Goal: Complete application form

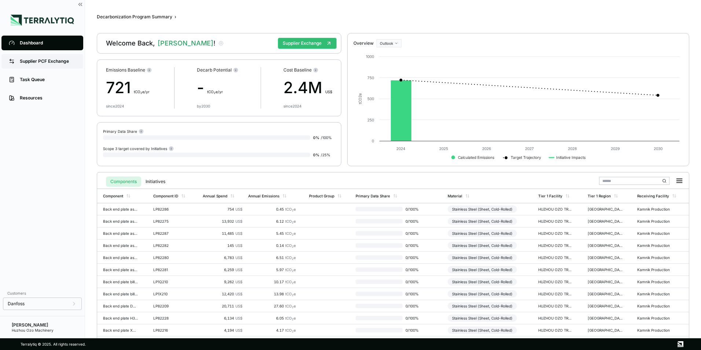
click at [43, 59] on div "Supplier PCF Exchange" at bounding box center [48, 61] width 56 height 6
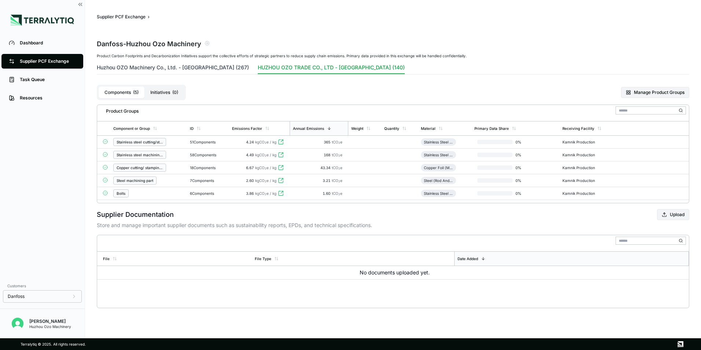
click at [162, 69] on button "Huzhou OZO Machinery Co., Ltd. - [GEOGRAPHIC_DATA] (267)" at bounding box center [173, 69] width 152 height 10
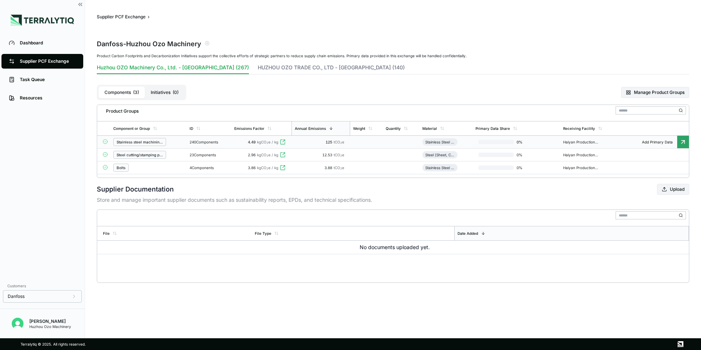
click at [683, 140] on icon at bounding box center [683, 141] width 7 height 7
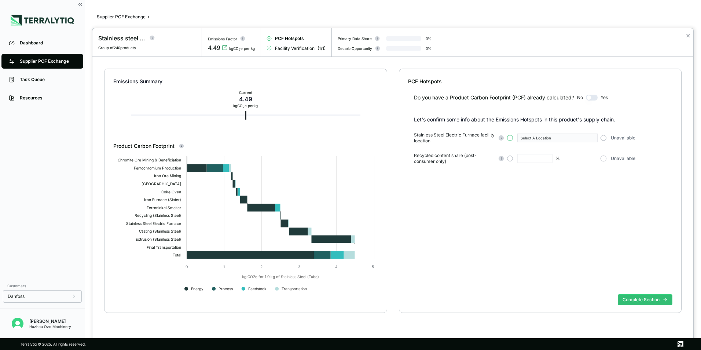
click at [509, 136] on button "button" at bounding box center [510, 138] width 6 height 6
click at [592, 137] on icon "button" at bounding box center [593, 138] width 4 height 4
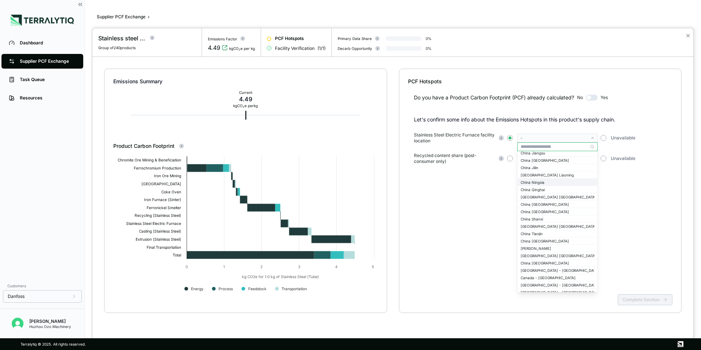
scroll to position [697, 0]
click at [542, 252] on div "China [GEOGRAPHIC_DATA]" at bounding box center [558, 250] width 74 height 4
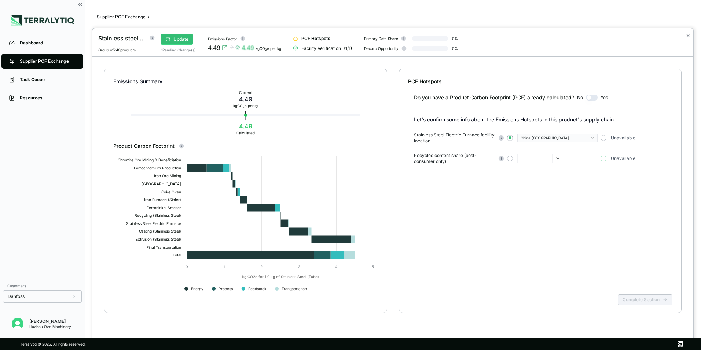
click at [606, 160] on button "button" at bounding box center [604, 159] width 6 height 6
click at [642, 301] on button "Complete Section" at bounding box center [645, 299] width 55 height 11
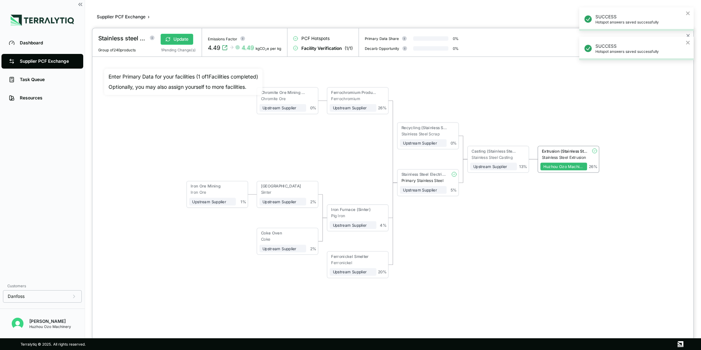
click at [493, 153] on div "Casting (Stainless Steel)" at bounding box center [493, 152] width 47 height 6
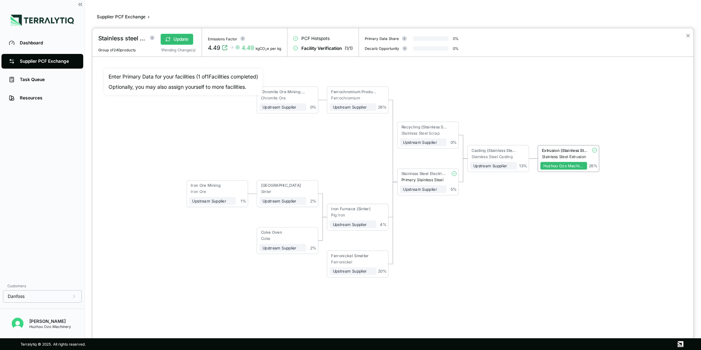
click at [495, 154] on div "Stainless Steel Casting" at bounding box center [494, 156] width 45 height 5
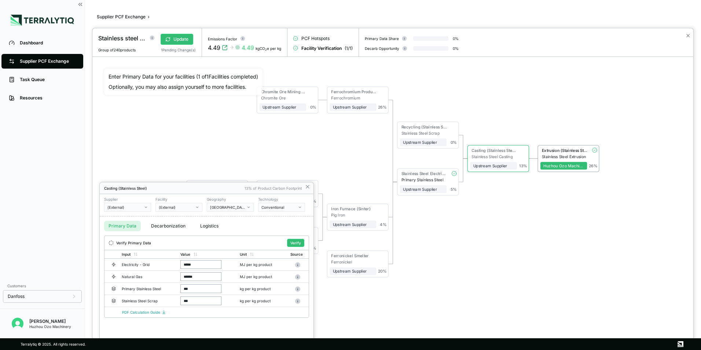
click at [120, 207] on div "(External)" at bounding box center [124, 207] width 35 height 4
click at [128, 215] on input "text" at bounding box center [128, 216] width 46 height 9
type input "*********"
click at [183, 207] on div "(External)" at bounding box center [176, 207] width 35 height 4
click at [180, 213] on input "text" at bounding box center [179, 216] width 46 height 9
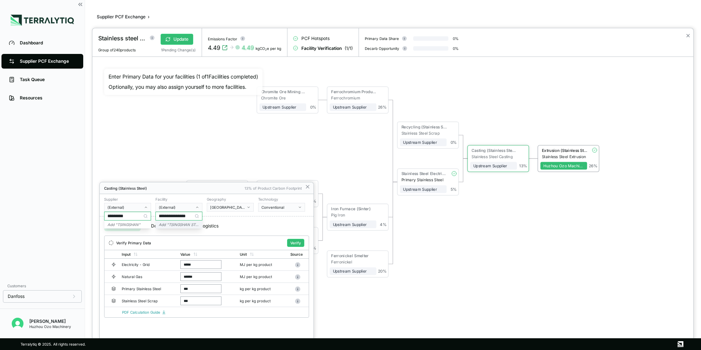
scroll to position [0, 9]
type input "**********"
click at [250, 207] on icon "button" at bounding box center [249, 207] width 4 height 4
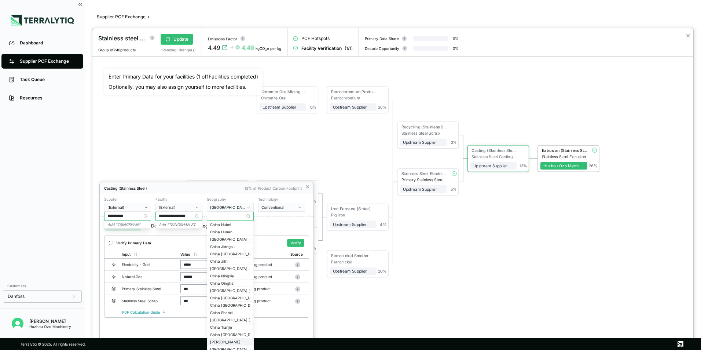
scroll to position [697, 0]
click at [226, 321] on div "China [GEOGRAPHIC_DATA]" at bounding box center [230, 320] width 40 height 4
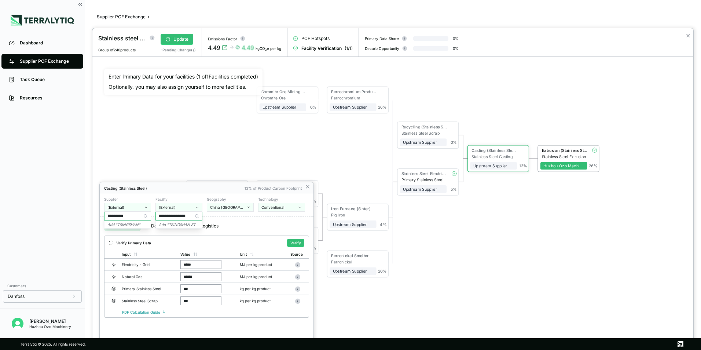
click at [257, 231] on div "Primary Data Decarbonization Logistics" at bounding box center [207, 225] width 214 height 19
click at [137, 216] on input "*********" at bounding box center [128, 216] width 46 height 9
click at [296, 242] on button "Verify" at bounding box center [295, 243] width 17 height 8
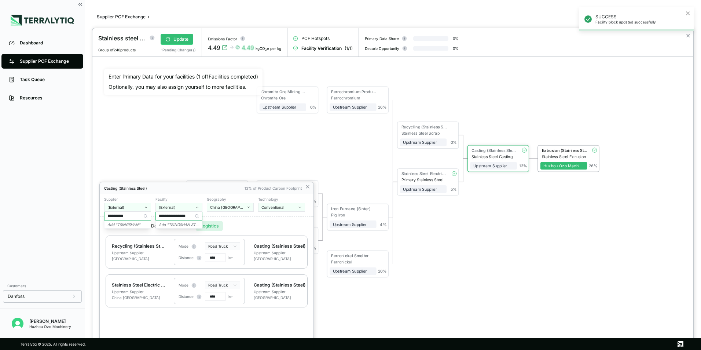
click at [213, 226] on button "Logistics" at bounding box center [209, 226] width 27 height 10
drag, startPoint x: 214, startPoint y: 296, endPoint x: 206, endPoint y: 297, distance: 8.2
click at [206, 297] on input "****" at bounding box center [215, 296] width 21 height 9
type input "***"
drag, startPoint x: 213, startPoint y: 259, endPoint x: 209, endPoint y: 259, distance: 4.0
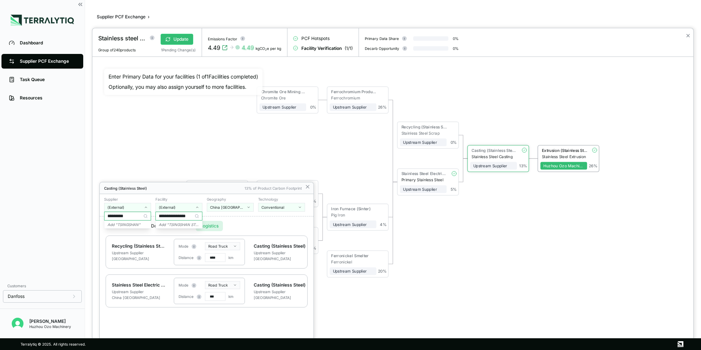
click at [209, 259] on input "****" at bounding box center [215, 257] width 21 height 9
type input "***"
click at [307, 186] on icon at bounding box center [308, 187] width 6 height 6
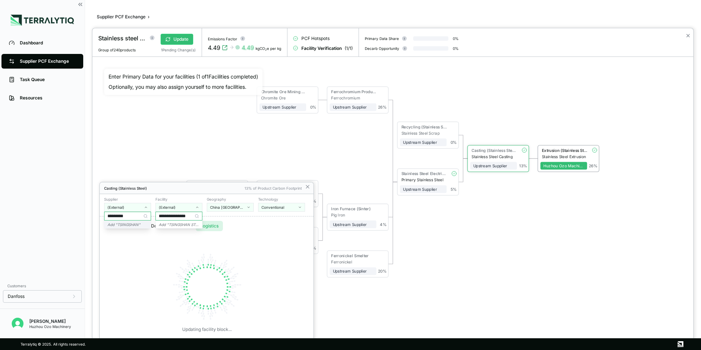
click at [131, 223] on icon "Add " TSINGSHAN "" at bounding box center [123, 224] width 33 height 4
click at [171, 223] on icon "Add " TSINGSHAN STEEL "" at bounding box center [181, 224] width 45 height 4
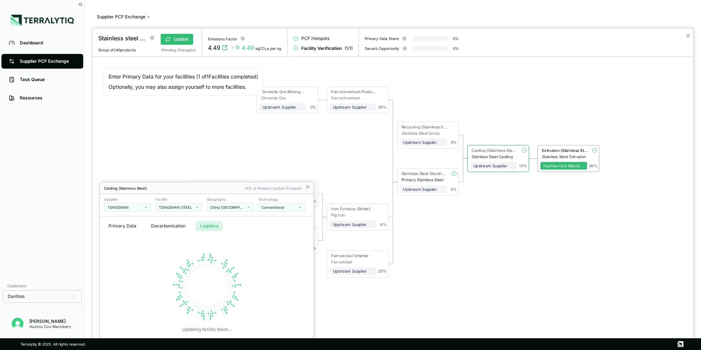
click at [177, 40] on div at bounding box center [392, 189] width 601 height 322
click at [143, 209] on button "(External)" at bounding box center [127, 207] width 47 height 9
click at [131, 216] on input "text" at bounding box center [128, 216] width 46 height 9
type input "*"
click at [306, 186] on icon at bounding box center [308, 187] width 6 height 6
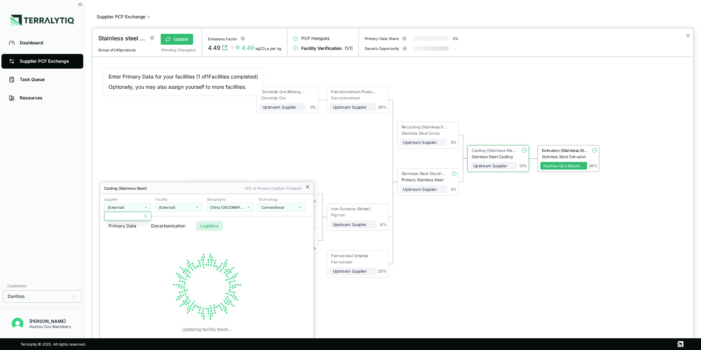
click at [308, 187] on icon at bounding box center [307, 186] width 3 height 3
click at [319, 162] on div at bounding box center [392, 189] width 601 height 322
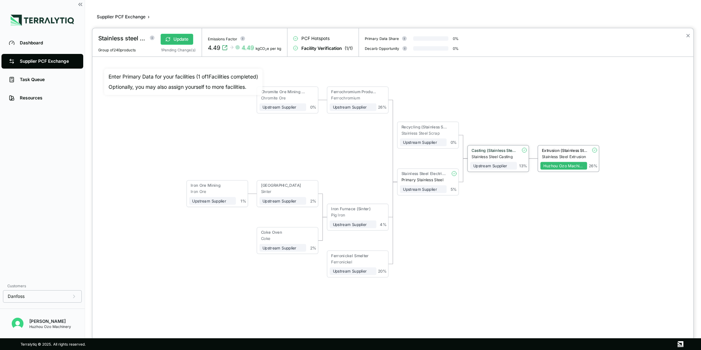
click at [502, 152] on div "Casting (Stainless Steel)" at bounding box center [494, 150] width 45 height 5
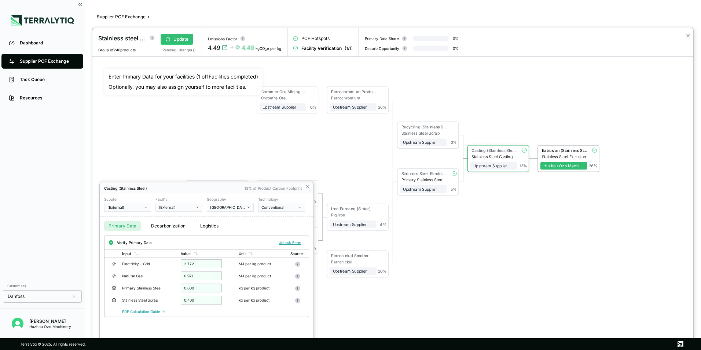
click at [121, 207] on div "(External)" at bounding box center [124, 207] width 35 height 4
click at [125, 213] on input "text" at bounding box center [128, 216] width 46 height 9
type input "*********"
click at [123, 224] on icon "Add " TSINGSHAN "" at bounding box center [123, 224] width 33 height 4
click at [459, 278] on div at bounding box center [392, 189] width 601 height 322
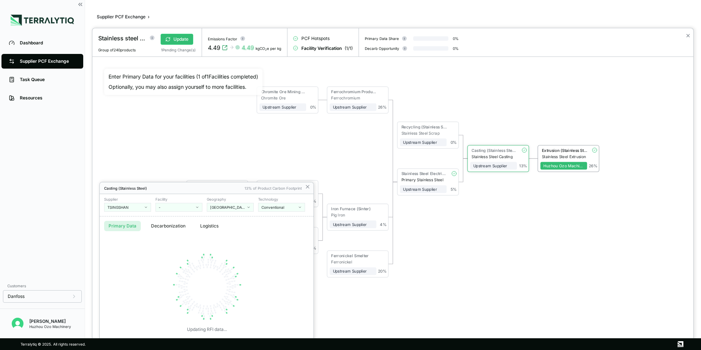
click at [179, 205] on div "-" at bounding box center [176, 207] width 35 height 4
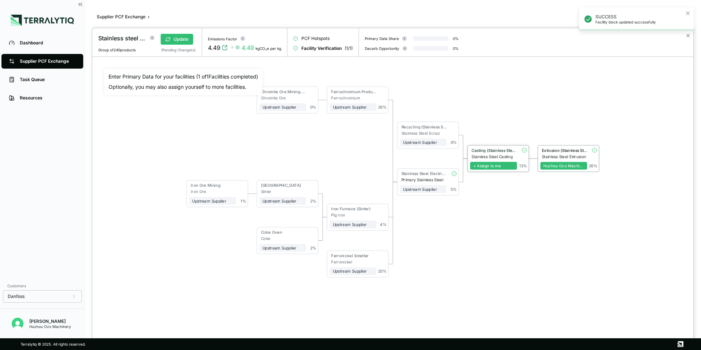
click at [493, 162] on span "+ Assign to me" at bounding box center [493, 166] width 47 height 8
click at [506, 154] on div "Stainless Steel Casting" at bounding box center [494, 156] width 45 height 5
click at [489, 155] on div "Stainless Steel Casting" at bounding box center [494, 156] width 45 height 5
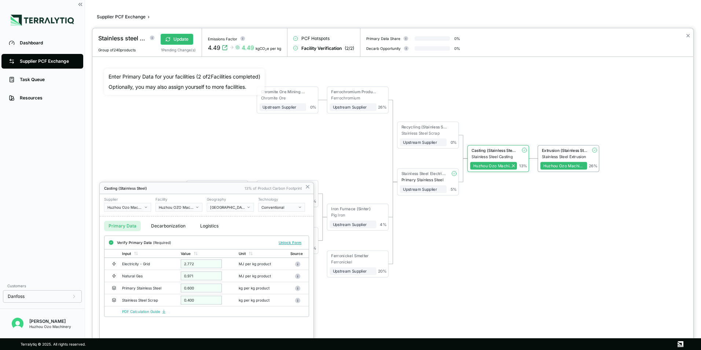
click at [500, 154] on div at bounding box center [392, 189] width 601 height 322
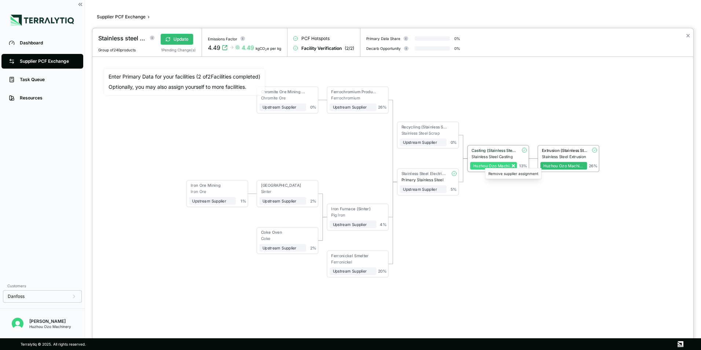
click at [514, 165] on icon at bounding box center [513, 166] width 2 height 2
click at [494, 154] on div "Stainless Steel Casting" at bounding box center [494, 156] width 45 height 5
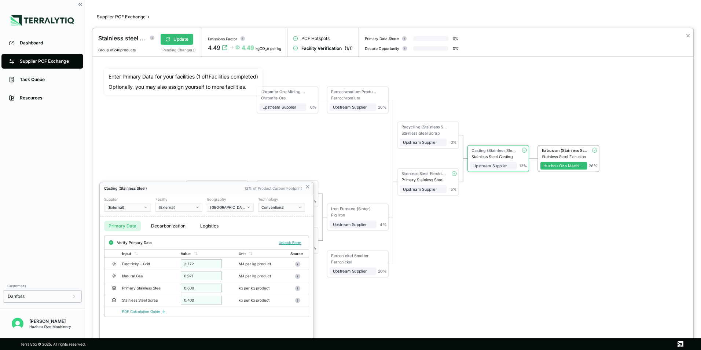
click at [143, 208] on button "(External)" at bounding box center [127, 207] width 47 height 9
click at [128, 213] on input "text" at bounding box center [128, 216] width 46 height 9
type input "*"
type input "*********"
click at [111, 225] on icon "Add " TSINGSHAN "" at bounding box center [123, 224] width 33 height 4
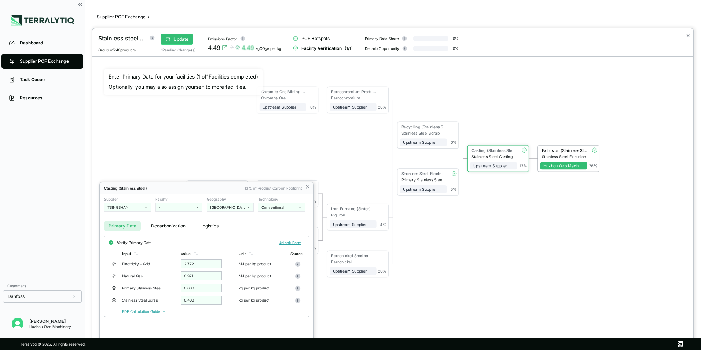
click at [167, 208] on div "-" at bounding box center [176, 207] width 35 height 4
click at [169, 215] on input "text" at bounding box center [179, 216] width 46 height 9
type input "**********"
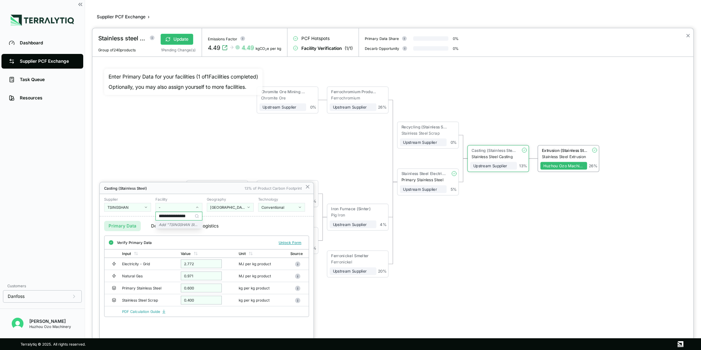
click at [161, 225] on icon "Add " TSINGSHAN Steel "" at bounding box center [180, 224] width 43 height 4
click at [249, 209] on icon "button" at bounding box center [249, 207] width 4 height 4
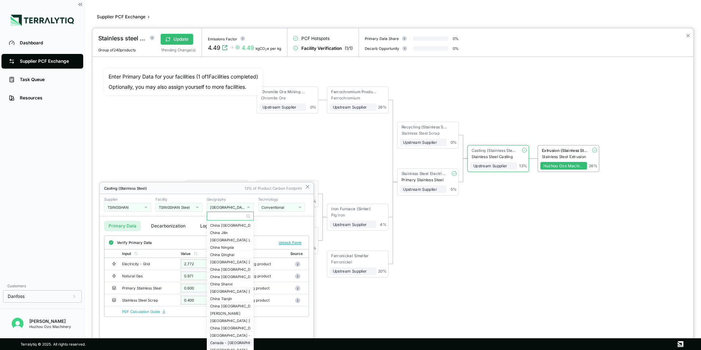
scroll to position [697, 0]
click at [229, 319] on div "China [GEOGRAPHIC_DATA]" at bounding box center [230, 320] width 40 height 4
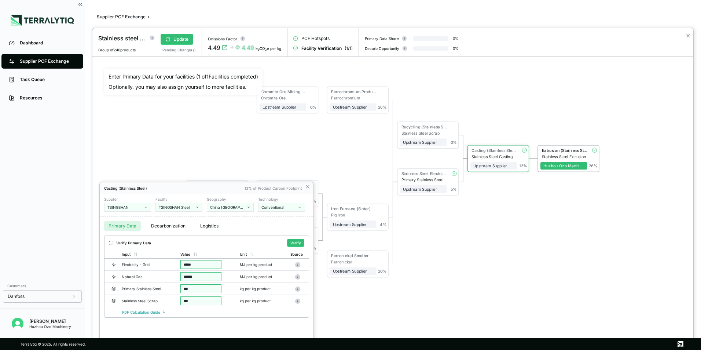
click at [209, 226] on button "Logistics" at bounding box center [209, 226] width 27 height 10
click at [120, 224] on button "Primary Data" at bounding box center [122, 226] width 37 height 10
click at [296, 240] on button "Verify" at bounding box center [295, 243] width 17 height 8
click at [181, 39] on div at bounding box center [392, 189] width 601 height 322
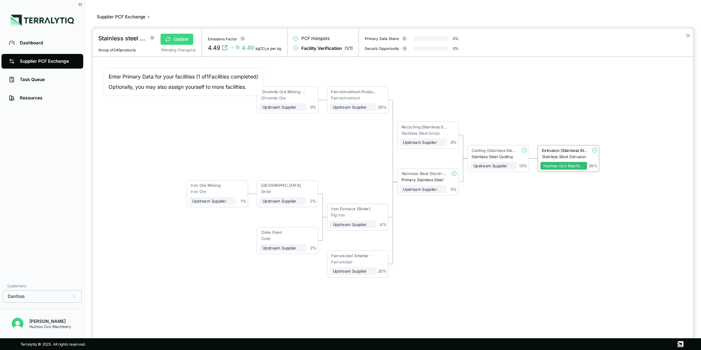
click at [173, 37] on button "Update" at bounding box center [177, 39] width 33 height 11
click at [36, 61] on div at bounding box center [350, 175] width 701 height 350
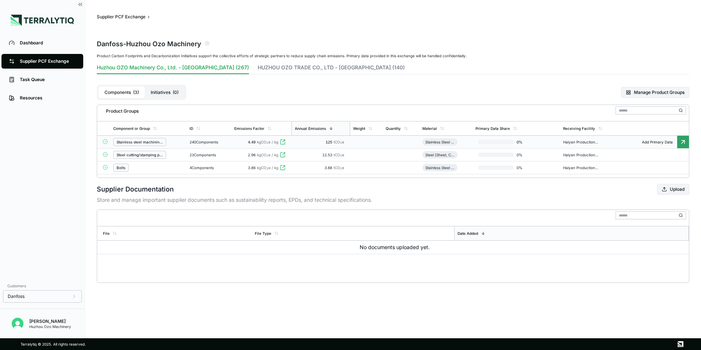
click at [684, 168] on icon at bounding box center [683, 167] width 7 height 7
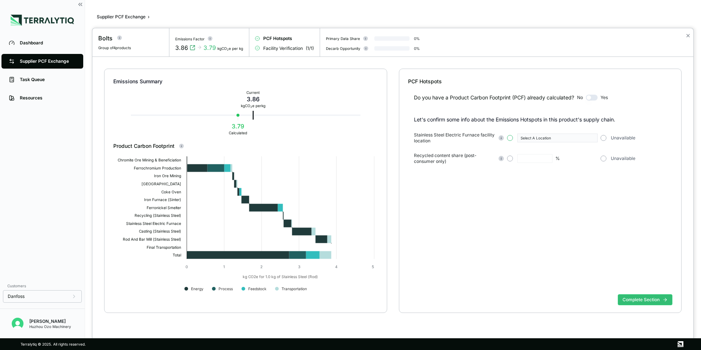
click at [509, 137] on button "button" at bounding box center [510, 138] width 6 height 6
click at [593, 138] on icon "button" at bounding box center [593, 138] width 2 height 1
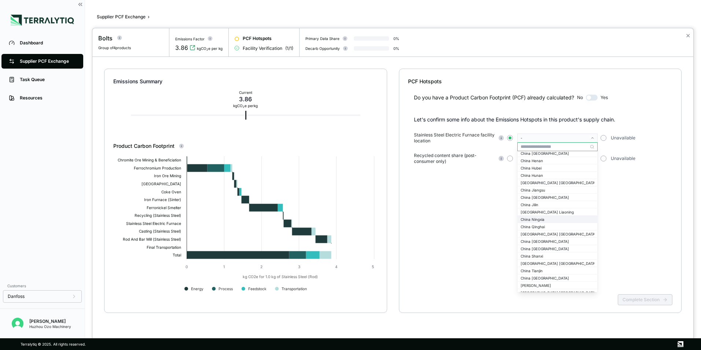
scroll to position [660, 0]
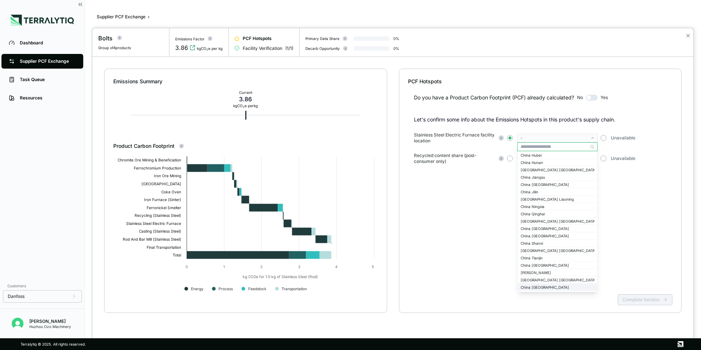
click at [537, 289] on div "China [GEOGRAPHIC_DATA]" at bounding box center [558, 287] width 74 height 4
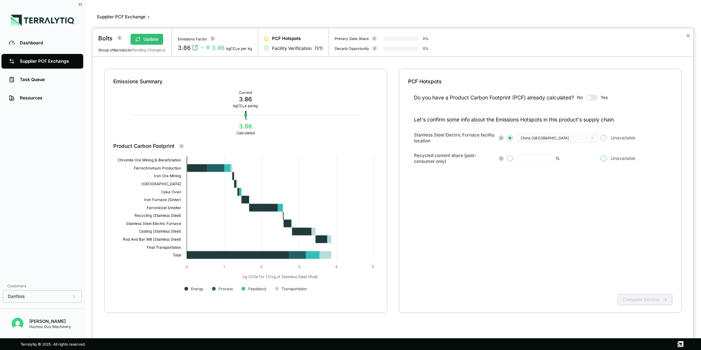
click at [604, 159] on button "button" at bounding box center [604, 159] width 6 height 6
click at [644, 300] on button "Complete Section" at bounding box center [645, 299] width 55 height 11
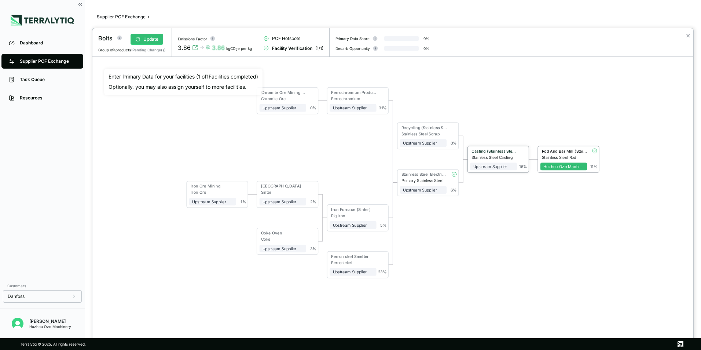
click at [505, 153] on div "Casting (Stainless Steel)" at bounding box center [494, 151] width 45 height 5
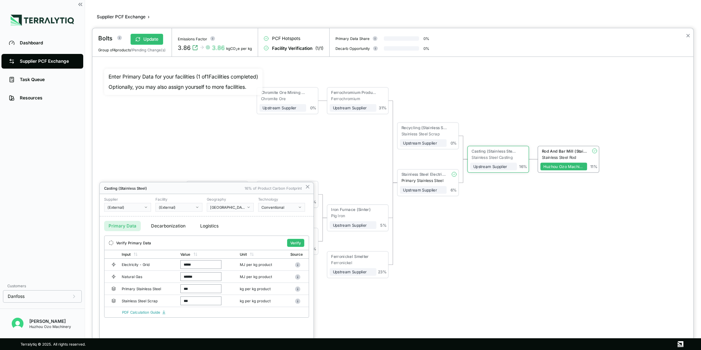
click at [121, 210] on button "(External)" at bounding box center [127, 207] width 47 height 9
click at [123, 224] on div "TSINGSHAN" at bounding box center [127, 224] width 40 height 4
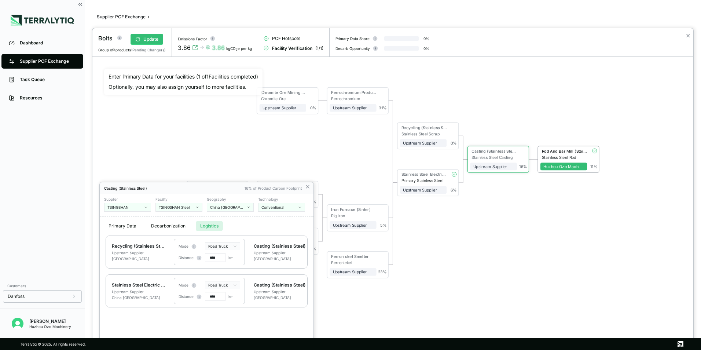
click at [206, 224] on button "Logistics" at bounding box center [209, 226] width 27 height 10
click at [212, 262] on input "****" at bounding box center [215, 257] width 21 height 9
drag, startPoint x: 213, startPoint y: 259, endPoint x: 208, endPoint y: 259, distance: 5.1
click at [208, 259] on input "****" at bounding box center [215, 257] width 21 height 9
type input "***"
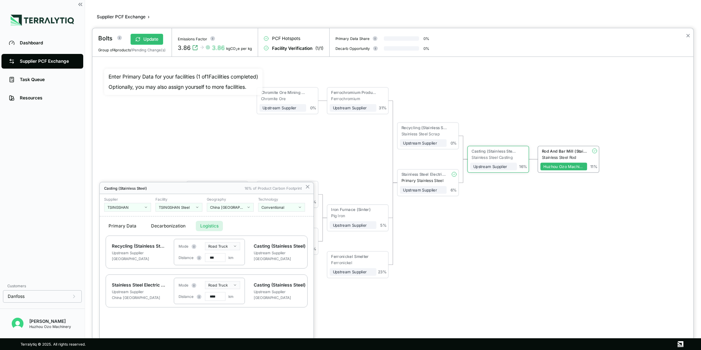
drag, startPoint x: 214, startPoint y: 296, endPoint x: 210, endPoint y: 296, distance: 4.0
click at [210, 296] on input "****" at bounding box center [215, 296] width 21 height 9
type input "***"
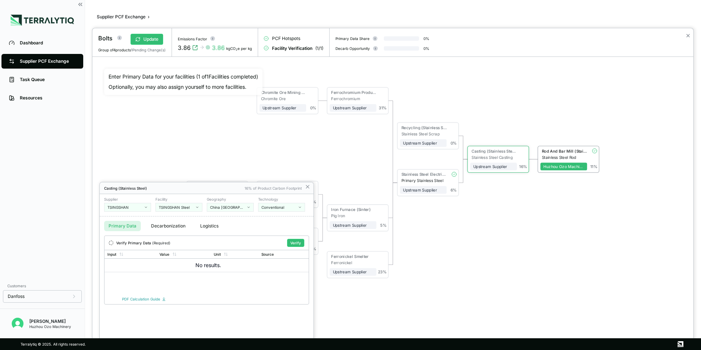
click at [121, 226] on button "Primary Data" at bounding box center [122, 226] width 37 height 10
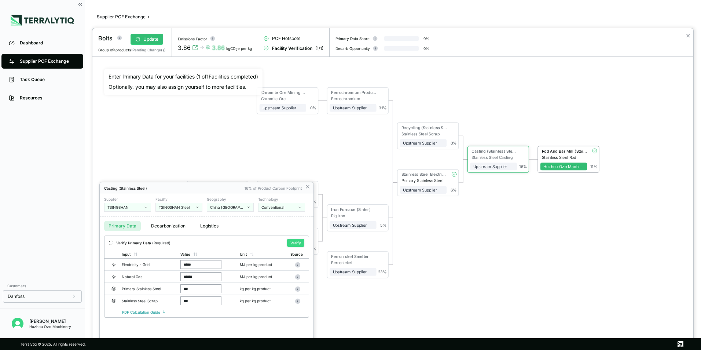
click at [294, 242] on button "Verify" at bounding box center [295, 243] width 17 height 8
click at [210, 227] on button "Logistics" at bounding box center [209, 226] width 27 height 10
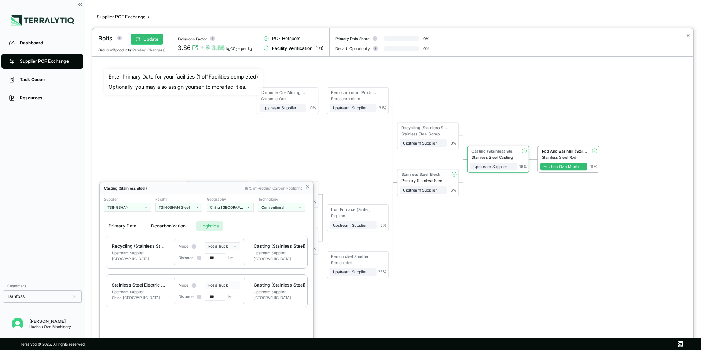
click at [145, 37] on div at bounding box center [392, 189] width 601 height 322
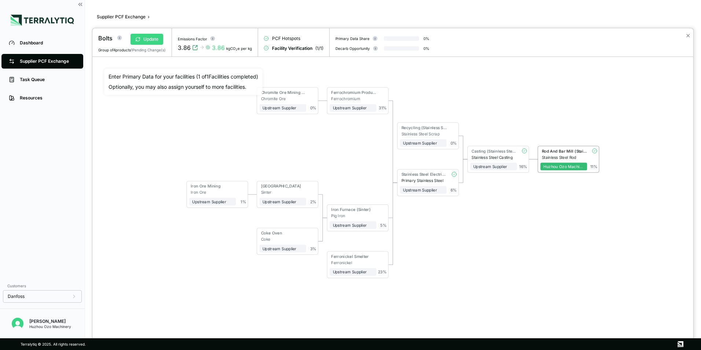
click at [148, 39] on button "Update" at bounding box center [147, 39] width 33 height 11
click at [487, 151] on div "Casting (Stainless Steel)" at bounding box center [494, 151] width 45 height 5
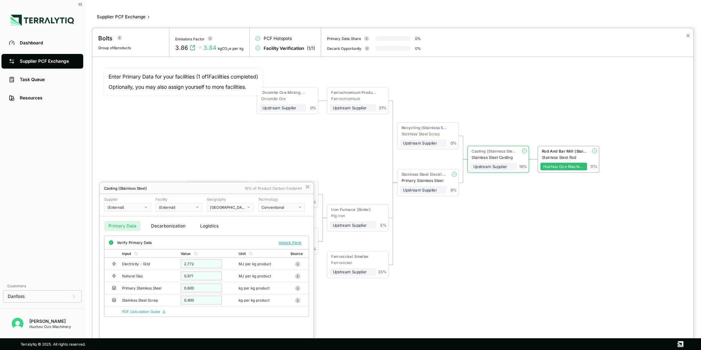
click at [213, 227] on button "Logistics" at bounding box center [209, 226] width 27 height 10
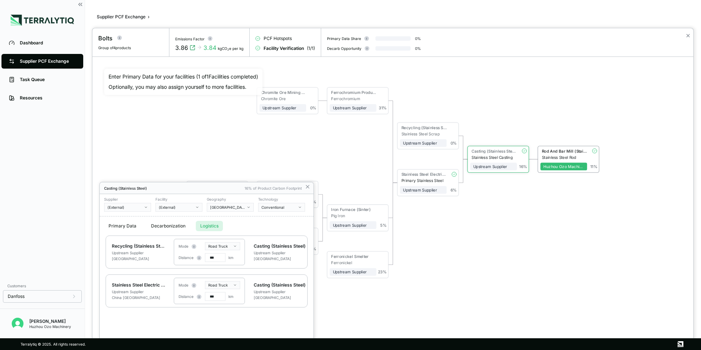
click at [148, 208] on button "(External)" at bounding box center [127, 207] width 47 height 9
click at [126, 218] on input "text" at bounding box center [128, 216] width 46 height 9
click at [114, 225] on div "TSINGSHAN" at bounding box center [127, 224] width 40 height 4
click at [308, 186] on icon at bounding box center [308, 187] width 6 height 6
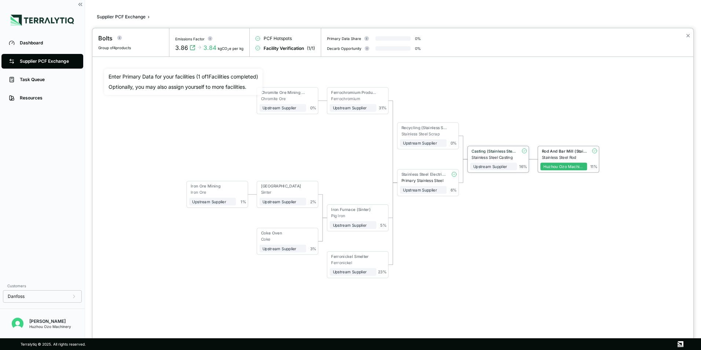
click at [481, 151] on div "Casting (Stainless Steel)" at bounding box center [494, 151] width 45 height 5
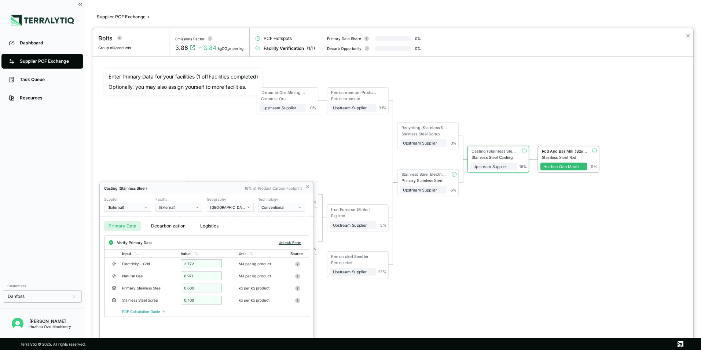
click at [295, 241] on button "Unlock Form" at bounding box center [290, 242] width 29 height 7
click at [141, 210] on button "(External)" at bounding box center [127, 207] width 47 height 9
click at [122, 224] on div "TSINGSHAN" at bounding box center [127, 224] width 40 height 4
click at [295, 243] on button "Verify" at bounding box center [295, 243] width 17 height 8
click at [152, 39] on div at bounding box center [392, 189] width 601 height 322
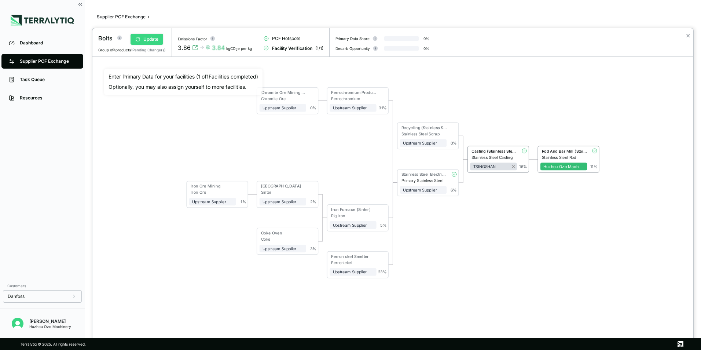
click at [150, 39] on button "Update" at bounding box center [147, 39] width 33 height 11
click at [35, 64] on div at bounding box center [350, 175] width 701 height 350
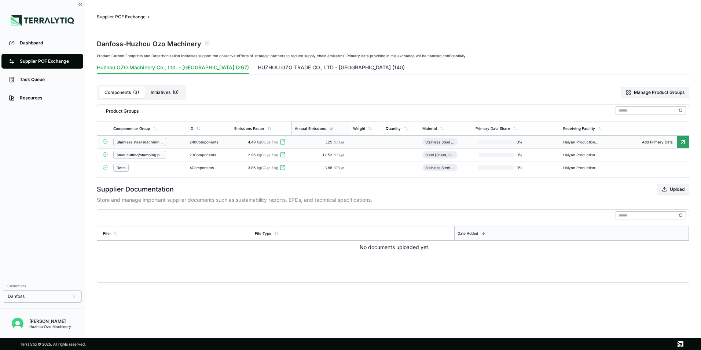
click at [266, 69] on button "HUZHOU OZO TRADE CO., LTD - [GEOGRAPHIC_DATA] (140)" at bounding box center [331, 69] width 147 height 10
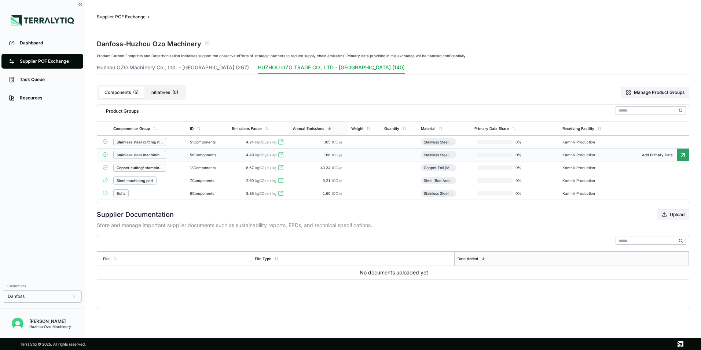
click at [684, 154] on icon at bounding box center [683, 154] width 3 height 3
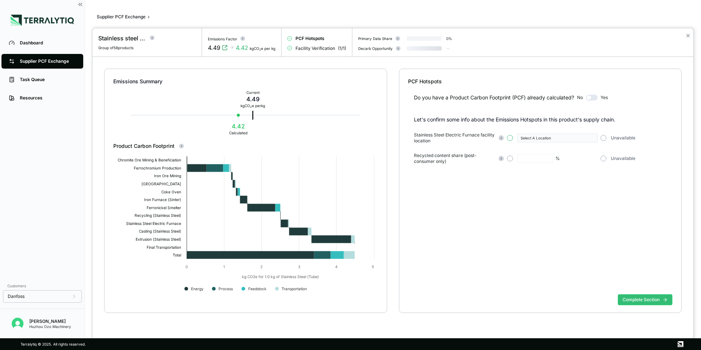
click at [508, 138] on button "button" at bounding box center [510, 138] width 6 height 6
click at [592, 138] on icon "button" at bounding box center [593, 138] width 4 height 4
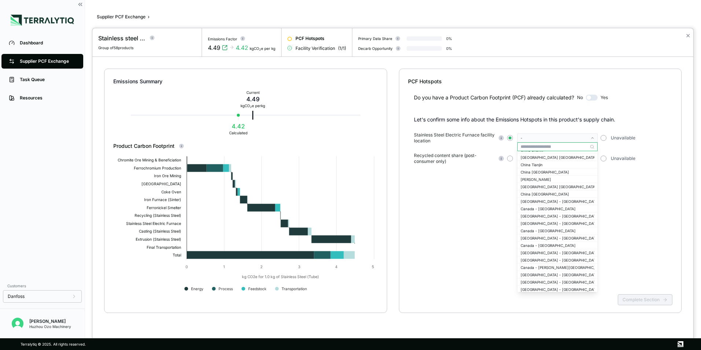
scroll to position [770, 0]
click at [542, 176] on div "China [GEOGRAPHIC_DATA]" at bounding box center [558, 177] width 74 height 4
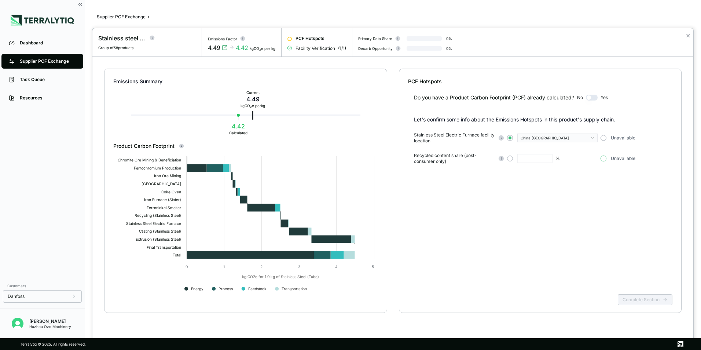
click at [604, 159] on button "button" at bounding box center [604, 159] width 6 height 6
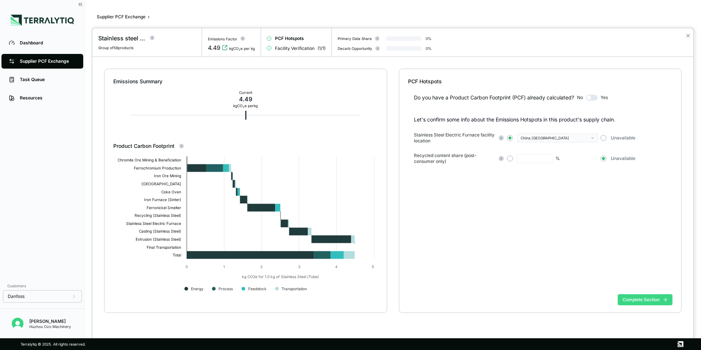
click at [646, 302] on button "Complete Section" at bounding box center [645, 299] width 55 height 11
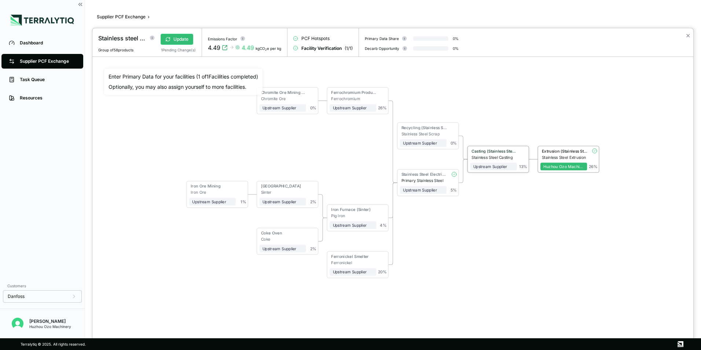
click at [494, 154] on div "Casting (Stainless Steel)" at bounding box center [493, 152] width 47 height 6
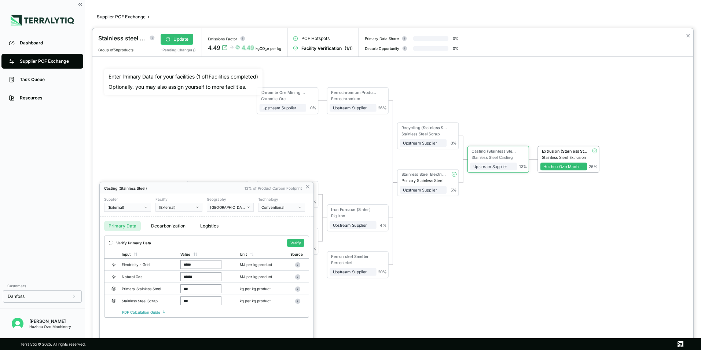
click at [145, 206] on icon "button" at bounding box center [146, 207] width 4 height 4
click at [121, 225] on div "TSINGSHAN" at bounding box center [127, 224] width 40 height 4
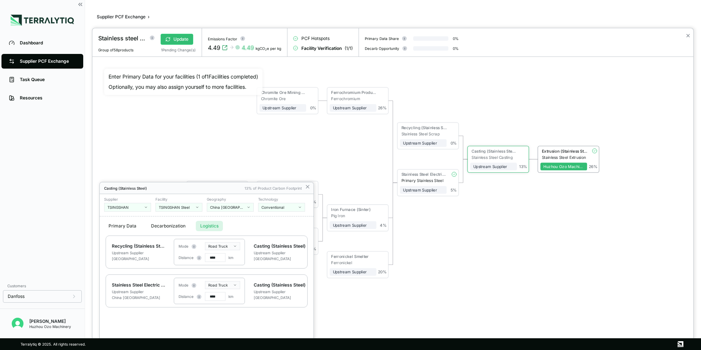
click at [206, 226] on button "Logistics" at bounding box center [209, 226] width 27 height 10
drag, startPoint x: 213, startPoint y: 258, endPoint x: 207, endPoint y: 258, distance: 6.6
click at [207, 258] on input "****" at bounding box center [215, 257] width 21 height 9
type input "***"
drag, startPoint x: 213, startPoint y: 297, endPoint x: 208, endPoint y: 297, distance: 5.5
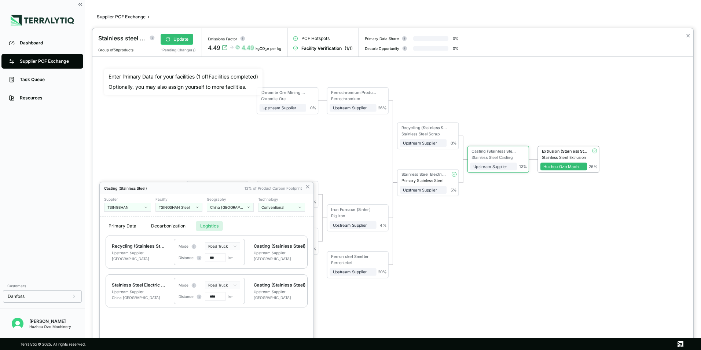
click at [208, 297] on input "****" at bounding box center [215, 296] width 21 height 9
type input "***"
click at [308, 186] on icon at bounding box center [308, 187] width 6 height 6
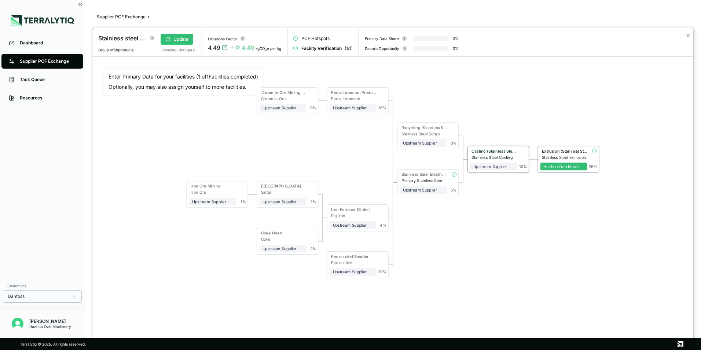
click at [488, 151] on div "Casting (Stainless Steel)" at bounding box center [494, 151] width 45 height 5
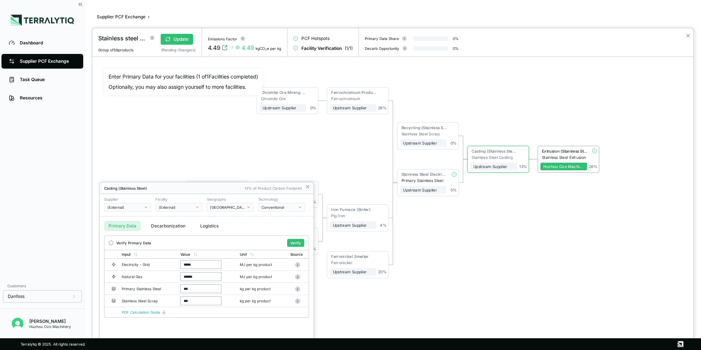
click at [121, 209] on div "(External)" at bounding box center [124, 207] width 35 height 4
click at [120, 223] on div "TSINGSHAN" at bounding box center [127, 224] width 40 height 4
click at [204, 227] on button "Logistics" at bounding box center [209, 226] width 27 height 10
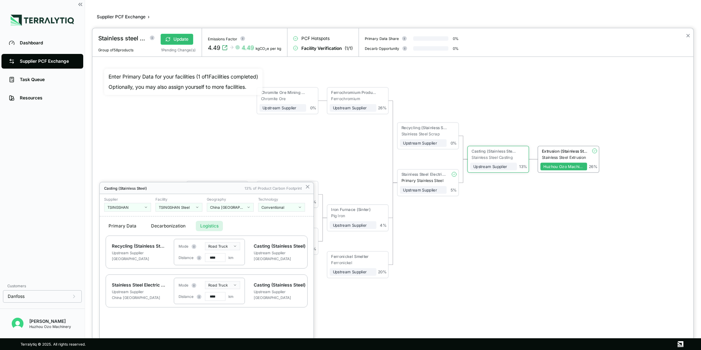
drag, startPoint x: 213, startPoint y: 257, endPoint x: 208, endPoint y: 259, distance: 5.6
click at [208, 259] on input "****" at bounding box center [215, 257] width 21 height 9
type input "***"
drag, startPoint x: 213, startPoint y: 297, endPoint x: 207, endPoint y: 298, distance: 6.3
click at [207, 298] on input "****" at bounding box center [215, 296] width 21 height 9
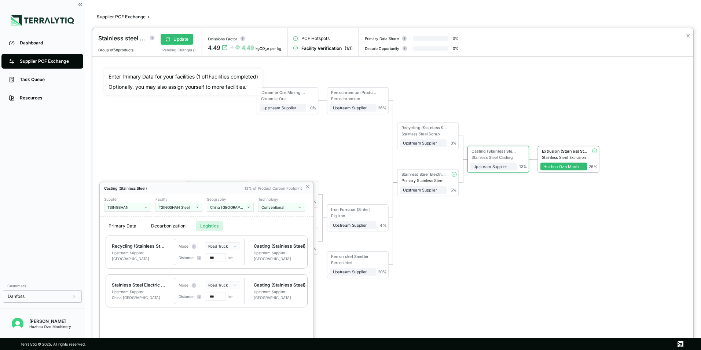
type input "***"
click at [284, 224] on div "Primary Data Decarbonization Logistics" at bounding box center [207, 225] width 214 height 19
click at [120, 224] on button "Primary Data" at bounding box center [122, 226] width 37 height 10
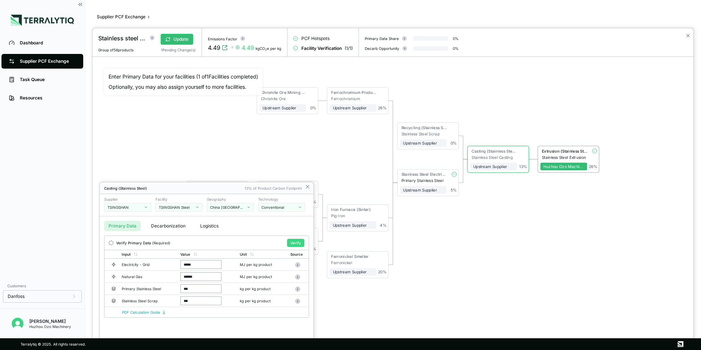
click at [293, 244] on button "Verify" at bounding box center [295, 243] width 17 height 8
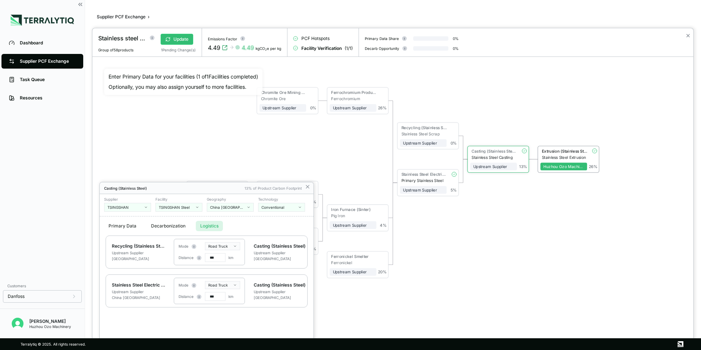
click at [210, 226] on button "Logistics" at bounding box center [209, 226] width 27 height 10
click at [176, 36] on div at bounding box center [392, 189] width 601 height 322
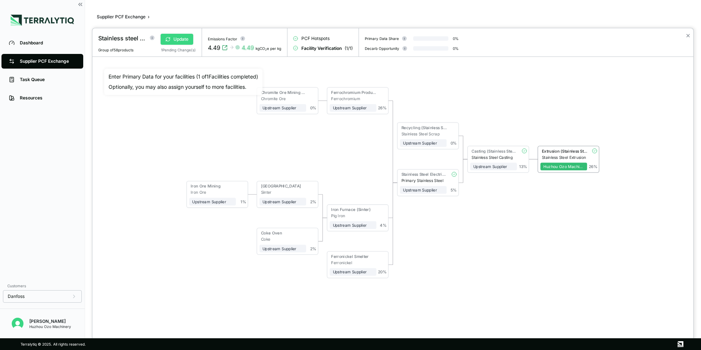
click at [175, 37] on button "Update" at bounding box center [177, 39] width 33 height 11
click at [45, 63] on div at bounding box center [350, 175] width 701 height 350
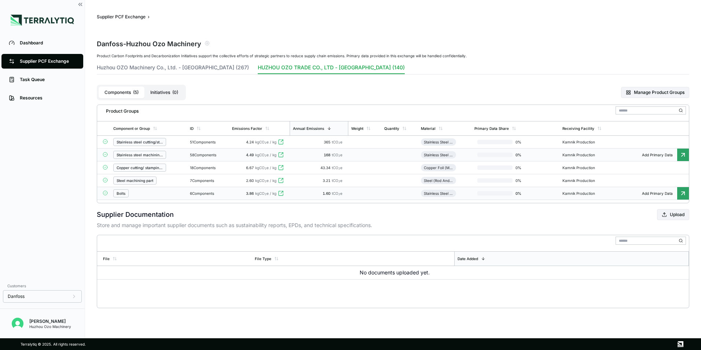
click at [683, 193] on icon at bounding box center [683, 193] width 7 height 7
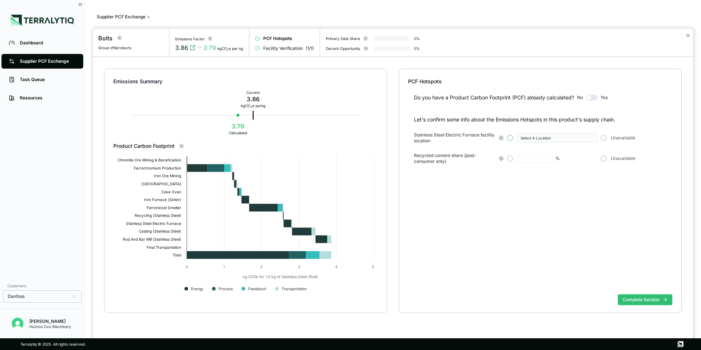
click at [510, 137] on button "button" at bounding box center [510, 138] width 6 height 6
click at [592, 138] on icon "button" at bounding box center [593, 138] width 2 height 1
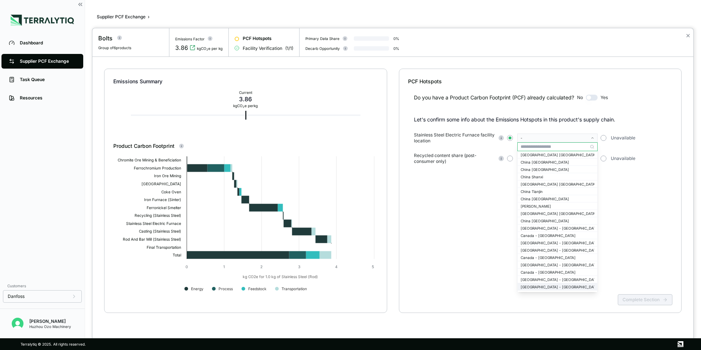
scroll to position [734, 0]
click at [540, 213] on div "China [GEOGRAPHIC_DATA]" at bounding box center [558, 214] width 74 height 4
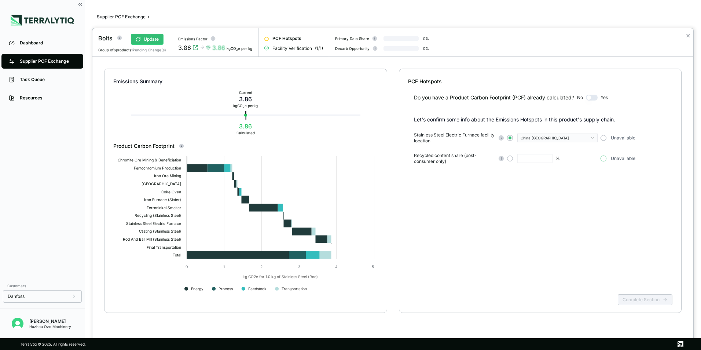
click at [604, 157] on button "button" at bounding box center [604, 159] width 6 height 6
click at [639, 300] on button "Complete Section" at bounding box center [645, 299] width 55 height 11
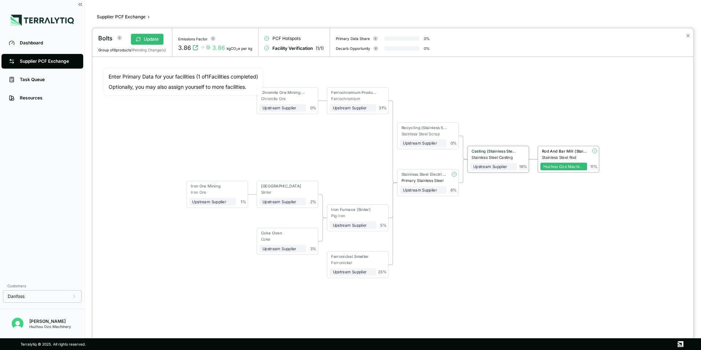
click at [494, 156] on div "Stainless Steel Casting" at bounding box center [494, 157] width 45 height 5
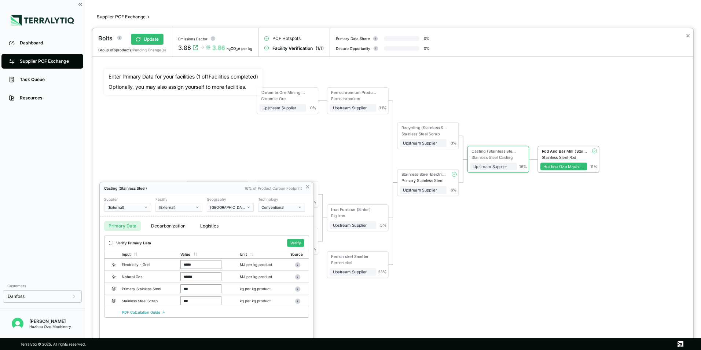
click at [146, 209] on icon "button" at bounding box center [146, 207] width 4 height 4
click at [124, 224] on div "TSINGSHAN" at bounding box center [127, 224] width 40 height 4
click at [206, 224] on button "Logistics" at bounding box center [209, 226] width 27 height 10
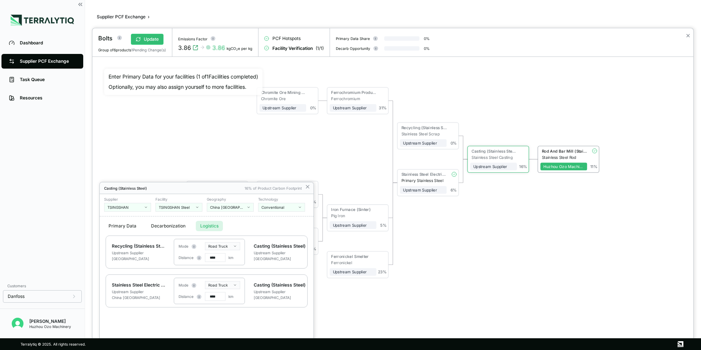
drag, startPoint x: 214, startPoint y: 256, endPoint x: 206, endPoint y: 258, distance: 7.9
click at [206, 258] on input "****" at bounding box center [215, 257] width 21 height 9
type input "***"
drag, startPoint x: 214, startPoint y: 298, endPoint x: 202, endPoint y: 298, distance: 11.7
click at [202, 298] on div "Distance **** km" at bounding box center [206, 296] width 55 height 9
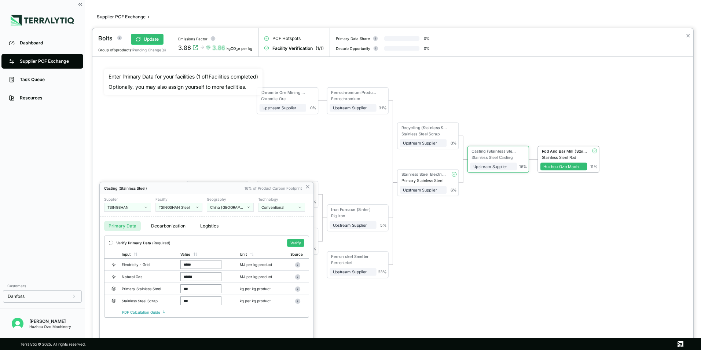
click at [120, 226] on button "Primary Data" at bounding box center [122, 226] width 37 height 10
click at [294, 242] on button "Verify" at bounding box center [295, 243] width 17 height 8
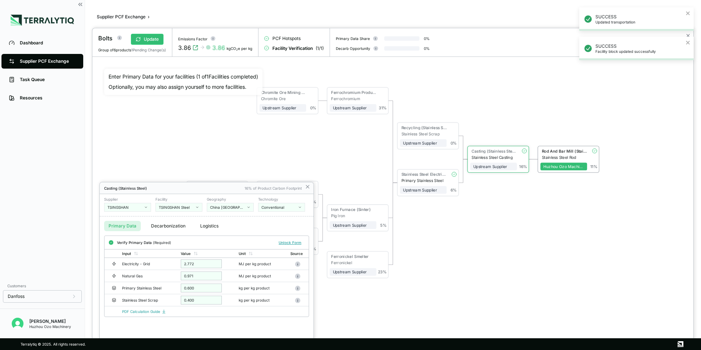
click at [208, 227] on button "Logistics" at bounding box center [209, 226] width 27 height 10
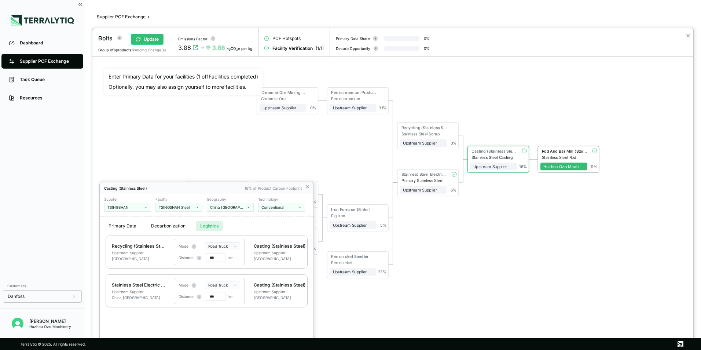
click at [150, 41] on div at bounding box center [392, 189] width 601 height 322
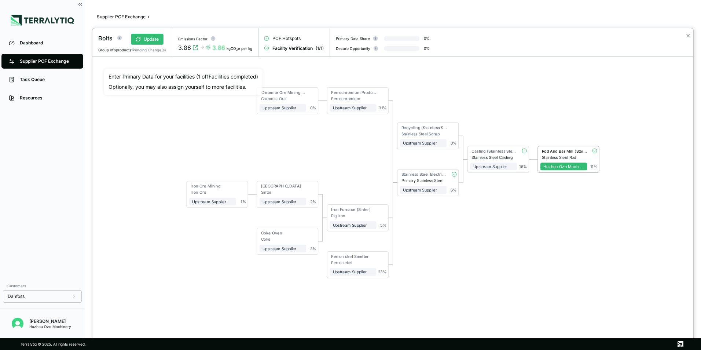
click at [150, 41] on button "Update" at bounding box center [147, 39] width 33 height 11
click at [511, 257] on div "Chromite Ore Mining & Beneficiation Chromite Ore Upstream Supplier + Assign to …" at bounding box center [393, 183] width 578 height 228
click at [485, 156] on div "Stainless Steel Casting" at bounding box center [494, 157] width 45 height 5
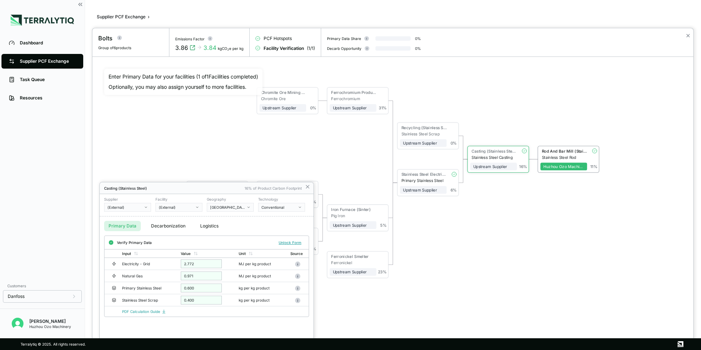
click at [142, 207] on div "(External)" at bounding box center [124, 207] width 35 height 4
click at [125, 224] on div "TSINGSHAN" at bounding box center [127, 224] width 40 height 4
click at [296, 243] on button "Verify" at bounding box center [295, 243] width 17 height 8
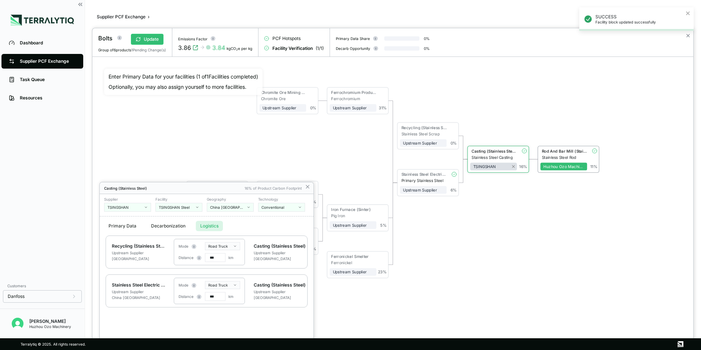
click at [210, 227] on button "Logistics" at bounding box center [209, 226] width 27 height 10
click at [151, 39] on div at bounding box center [392, 189] width 601 height 322
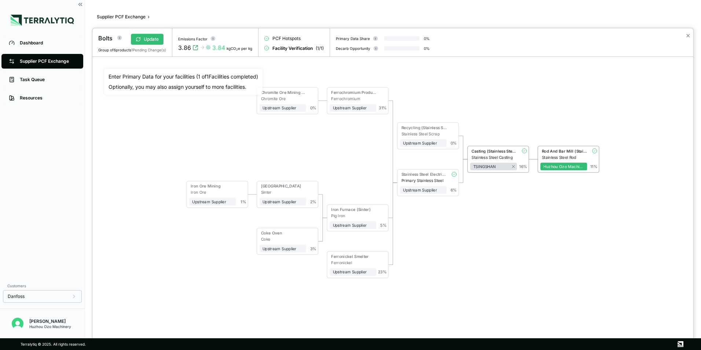
click at [151, 39] on button "Update" at bounding box center [147, 39] width 33 height 11
click at [520, 277] on div "Chromite Ore Mining & Beneficiation Chromite Ore Upstream Supplier + Assign to …" at bounding box center [393, 183] width 578 height 228
click at [27, 59] on div at bounding box center [350, 175] width 701 height 350
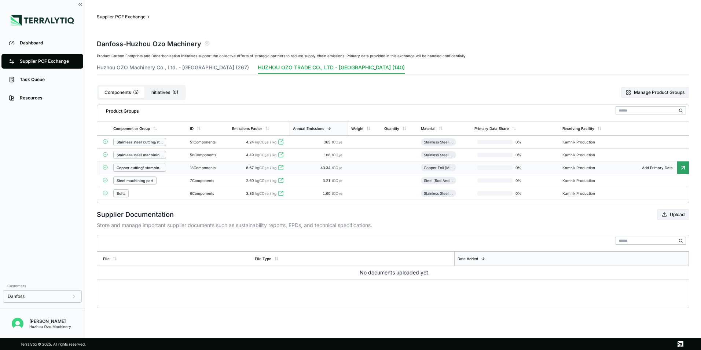
click at [683, 168] on icon at bounding box center [683, 167] width 3 height 3
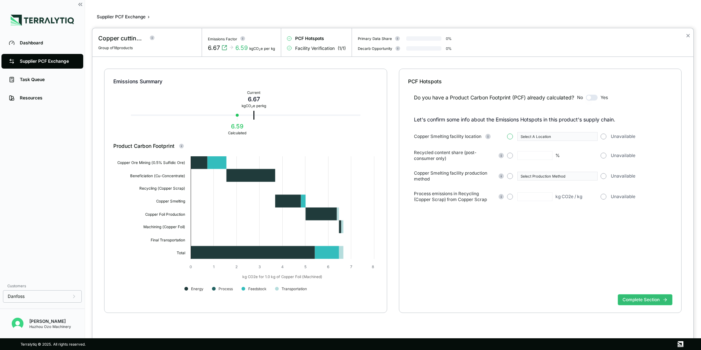
click at [512, 136] on button "button" at bounding box center [510, 137] width 6 height 6
click at [592, 136] on icon "button" at bounding box center [593, 136] width 2 height 1
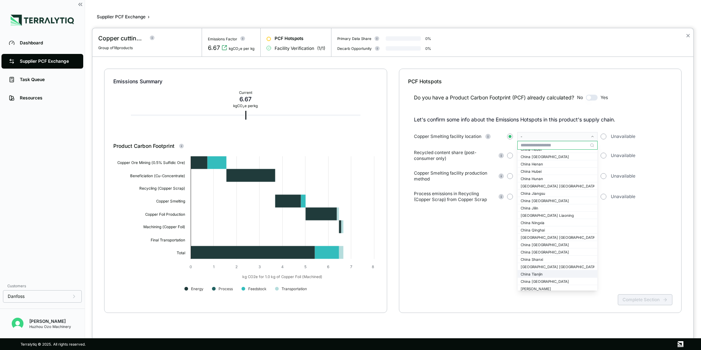
scroll to position [624, 0]
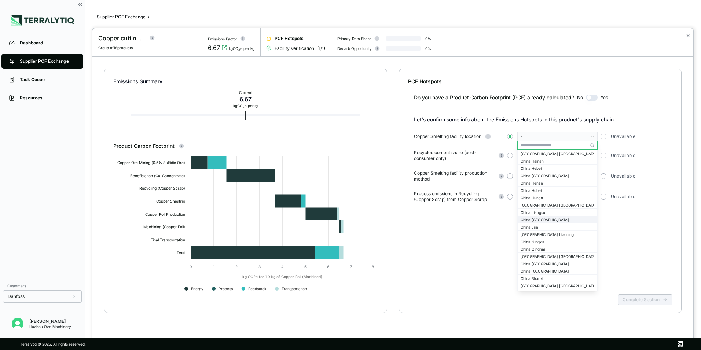
click at [542, 221] on div "China [GEOGRAPHIC_DATA]" at bounding box center [558, 220] width 74 height 4
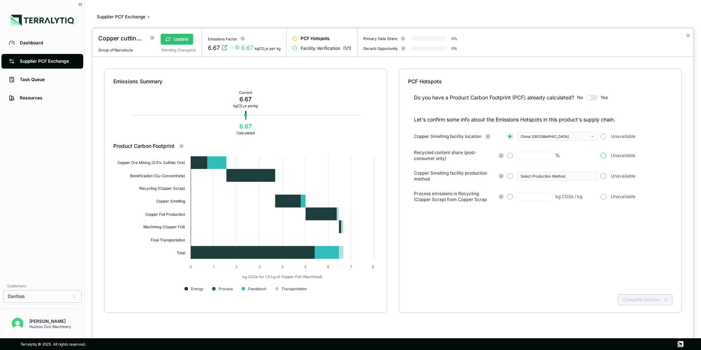
click at [604, 154] on button "button" at bounding box center [604, 156] width 6 height 6
click at [510, 175] on button "button" at bounding box center [510, 176] width 6 height 6
click at [592, 175] on icon "button" at bounding box center [593, 176] width 4 height 4
click at [537, 183] on div "Conventional" at bounding box center [558, 184] width 74 height 4
click at [604, 196] on button "button" at bounding box center [604, 197] width 6 height 6
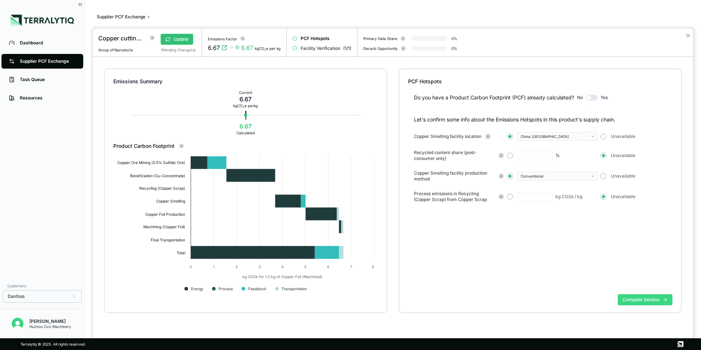
click at [645, 300] on button "Complete Section" at bounding box center [645, 299] width 55 height 11
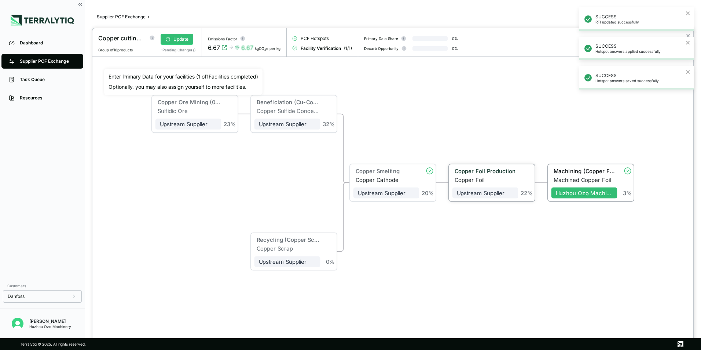
click at [500, 172] on div "Copper Foil Production" at bounding box center [485, 171] width 61 height 7
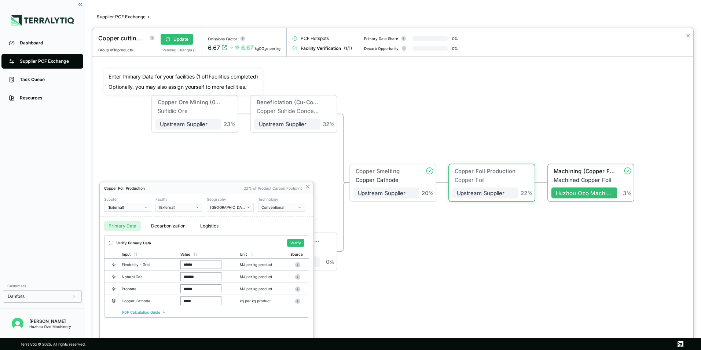
click at [146, 207] on icon "button" at bounding box center [146, 207] width 4 height 4
click at [128, 214] on input "text" at bounding box center [128, 216] width 46 height 9
type input "**********"
click at [123, 225] on icon "Add " AnHui ZhongYuan "" at bounding box center [128, 224] width 42 height 4
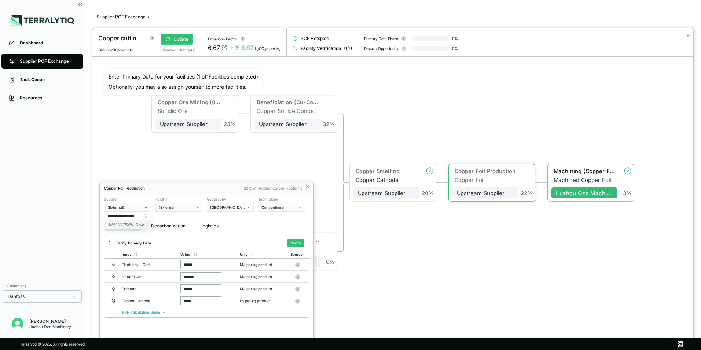
scroll to position [0, 0]
click at [180, 205] on div "-" at bounding box center [176, 207] width 35 height 4
click at [184, 217] on input "text" at bounding box center [179, 216] width 46 height 9
type input "*********"
click at [166, 224] on icon "Add " ZhongYuan "" at bounding box center [175, 224] width 32 height 4
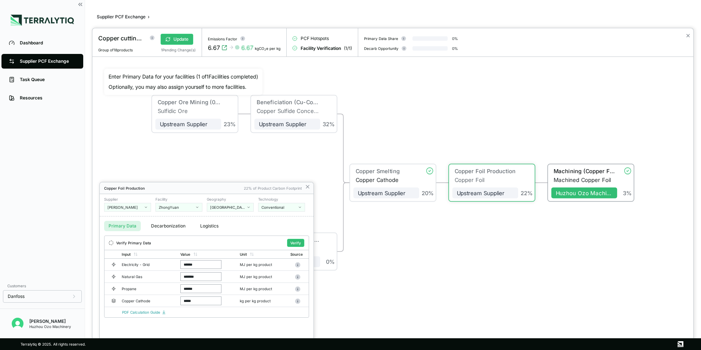
click at [249, 207] on icon "button" at bounding box center [249, 207] width 2 height 1
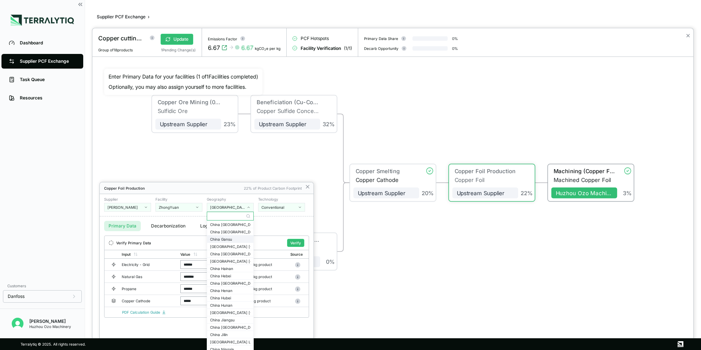
scroll to position [550, 0]
click at [227, 248] on div "China Anhui" at bounding box center [230, 246] width 40 height 4
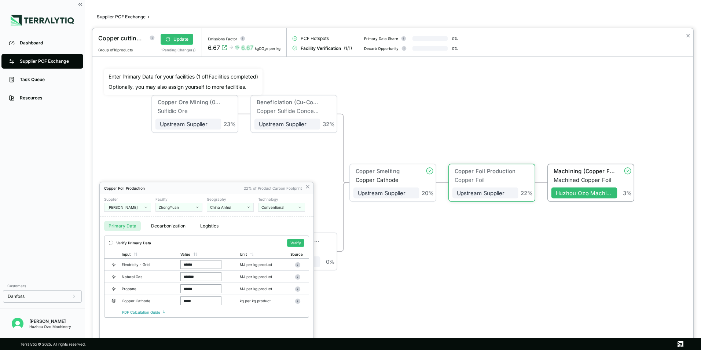
click at [211, 226] on button "Logistics" at bounding box center [209, 226] width 27 height 10
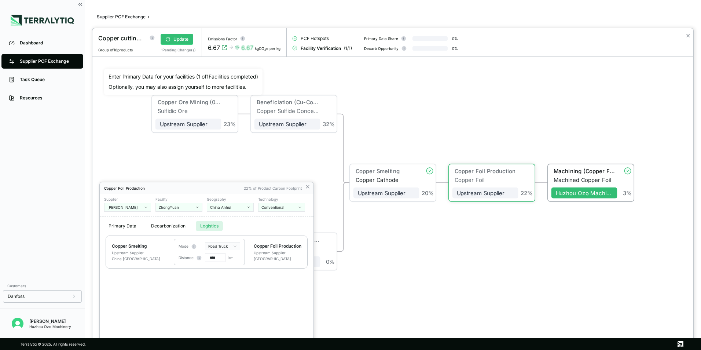
drag, startPoint x: 213, startPoint y: 257, endPoint x: 205, endPoint y: 260, distance: 8.4
click at [205, 260] on input "****" at bounding box center [215, 257] width 21 height 9
type input "***"
click at [285, 224] on div "Primary Data Decarbonization Logistics" at bounding box center [207, 225] width 214 height 19
click at [121, 225] on button "Primary Data" at bounding box center [122, 226] width 37 height 10
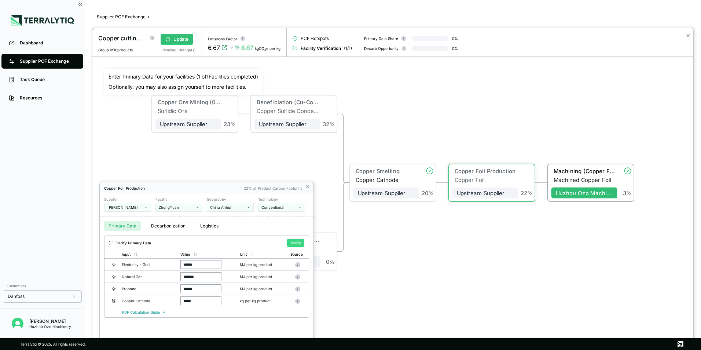
click at [295, 240] on button "Verify" at bounding box center [295, 243] width 17 height 8
click at [144, 207] on button "(External)" at bounding box center [127, 207] width 47 height 9
click at [121, 225] on div "AnHui ZhongYuan" at bounding box center [127, 224] width 40 height 4
click at [260, 229] on div "Primary Data Decarbonization Logistics" at bounding box center [207, 225] width 214 height 19
click at [208, 226] on button "Logistics" at bounding box center [209, 226] width 27 height 10
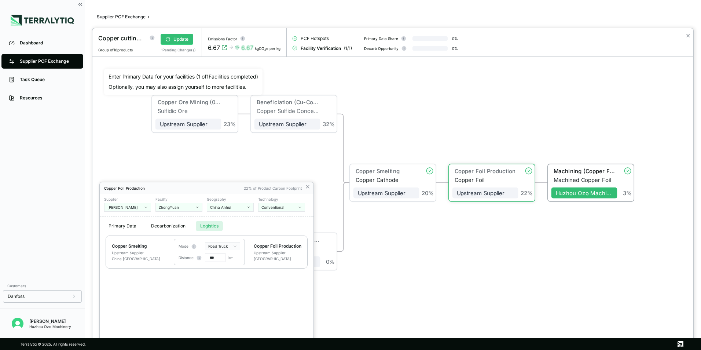
click at [121, 226] on button "Primary Data" at bounding box center [122, 226] width 37 height 10
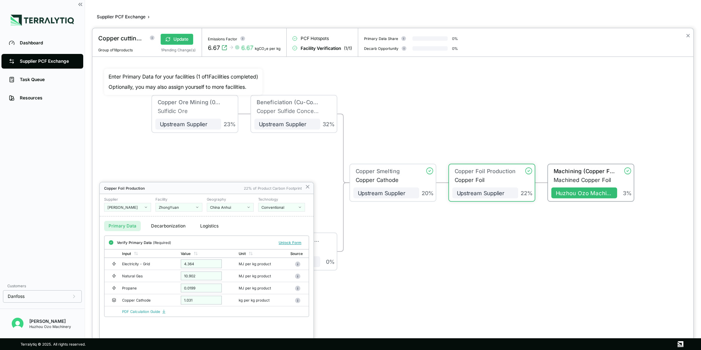
click at [175, 39] on div at bounding box center [392, 189] width 601 height 322
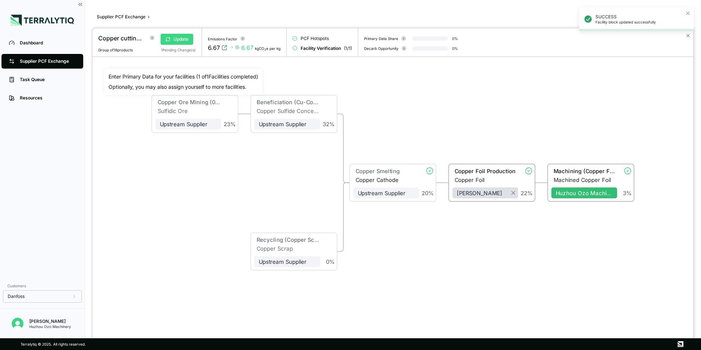
click at [179, 39] on button "Update" at bounding box center [177, 39] width 33 height 11
click at [37, 63] on div at bounding box center [350, 175] width 701 height 350
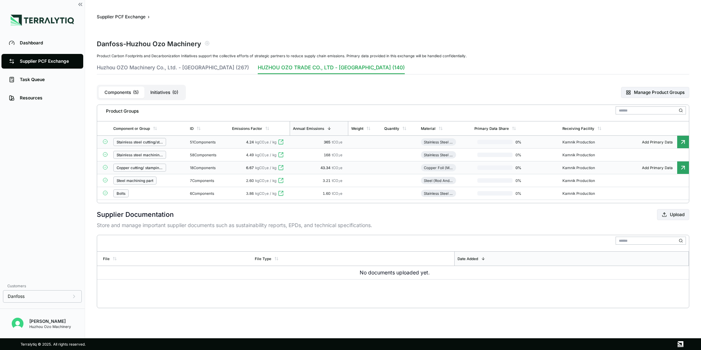
click at [683, 143] on icon at bounding box center [683, 141] width 7 height 7
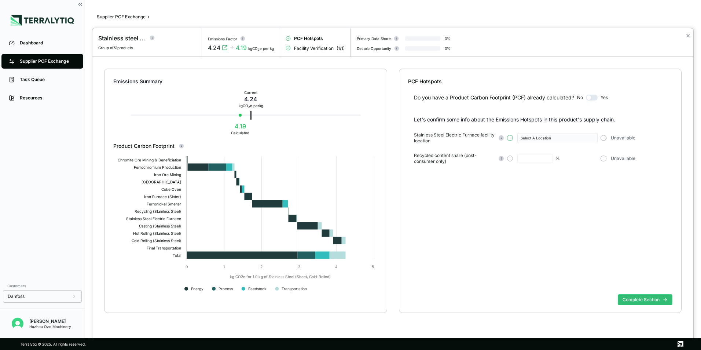
click at [510, 138] on button "button" at bounding box center [510, 138] width 6 height 6
click at [590, 137] on button "Select A Location" at bounding box center [558, 138] width 80 height 9
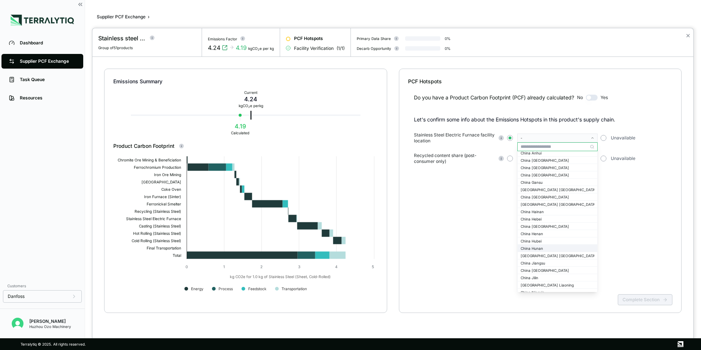
scroll to position [587, 0]
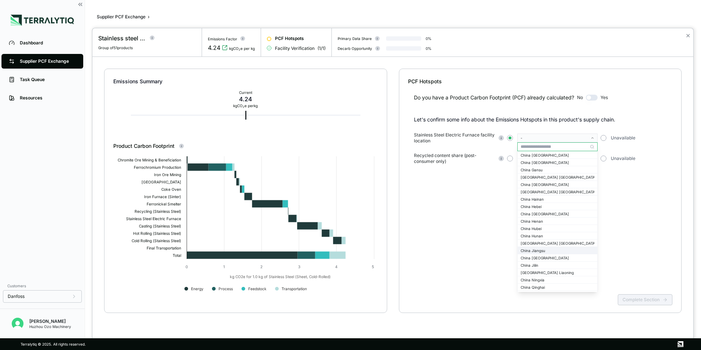
click at [540, 251] on div "China Jiangsu" at bounding box center [558, 250] width 74 height 4
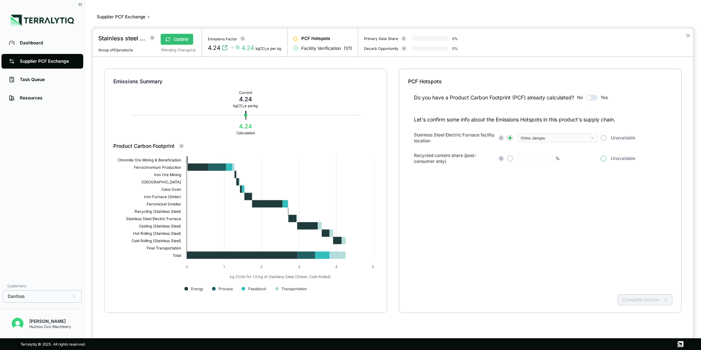
click at [602, 159] on button "button" at bounding box center [604, 159] width 6 height 6
click at [638, 298] on button "Complete Section" at bounding box center [645, 299] width 55 height 11
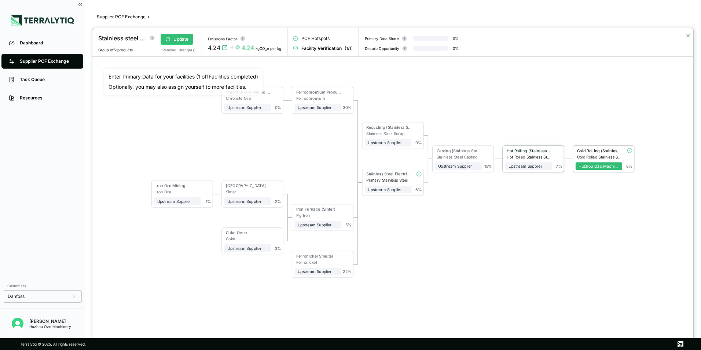
click at [532, 151] on div "Hot Rolling (Stainless Steel)" at bounding box center [529, 150] width 45 height 5
click at [532, 154] on div "Hot Rolling (Stainless Steel)" at bounding box center [528, 151] width 47 height 6
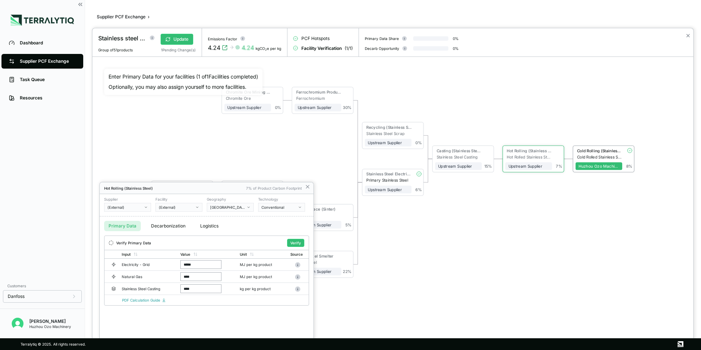
click at [147, 206] on icon "button" at bounding box center [146, 207] width 4 height 4
click at [127, 218] on input "text" at bounding box center [128, 216] width 46 height 9
click at [116, 215] on input "******" at bounding box center [128, 216] width 46 height 9
type input "*****"
click at [112, 225] on icon "Add " POSCO "" at bounding box center [119, 224] width 25 height 4
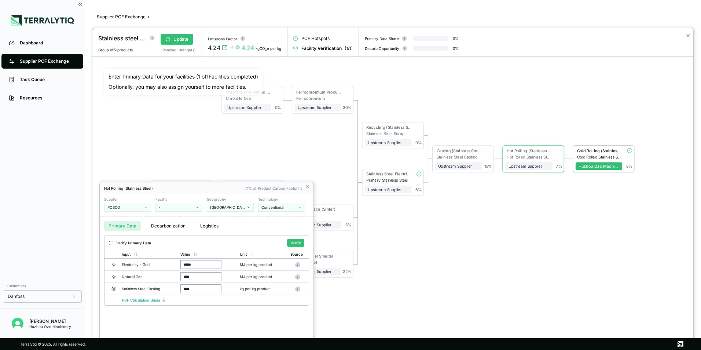
click at [173, 207] on div "-" at bounding box center [176, 207] width 35 height 4
click at [165, 216] on input "text" at bounding box center [179, 216] width 46 height 9
type input "**********"
click at [179, 224] on icon "Add " POSCO Steel "" at bounding box center [176, 224] width 34 height 4
click at [249, 207] on icon "button" at bounding box center [249, 207] width 4 height 4
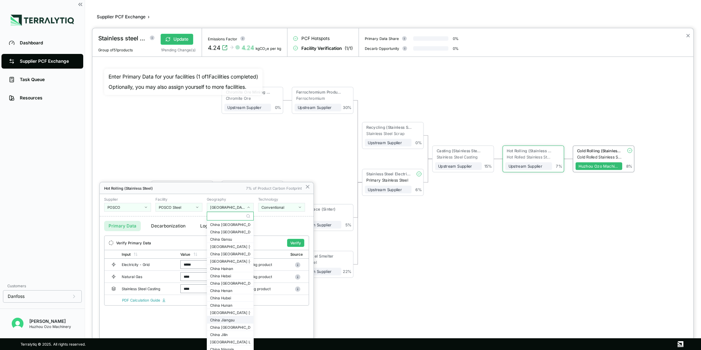
click at [229, 318] on div "China Jiangsu" at bounding box center [230, 320] width 40 height 4
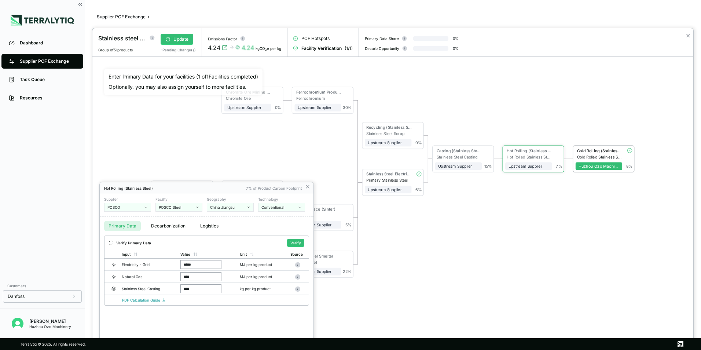
click at [208, 227] on button "Logistics" at bounding box center [209, 226] width 27 height 10
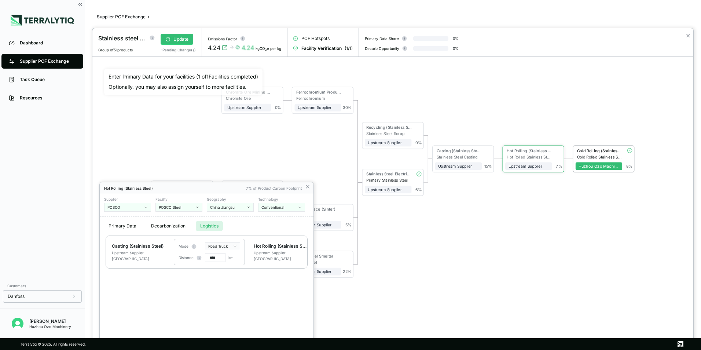
drag, startPoint x: 214, startPoint y: 258, endPoint x: 206, endPoint y: 259, distance: 7.7
click at [206, 259] on input "****" at bounding box center [215, 257] width 21 height 9
type input "***"
click at [224, 290] on div "Hot Rolling (Stainless Steel) 7% of Product Carbon Footprint Supplier POSCO Fac…" at bounding box center [207, 266] width 214 height 168
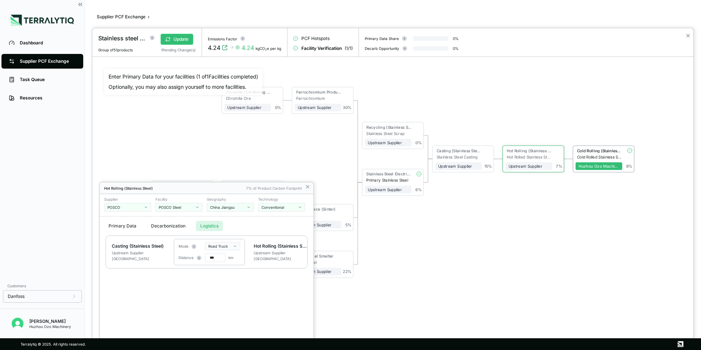
click at [111, 225] on button "Primary Data" at bounding box center [122, 226] width 37 height 10
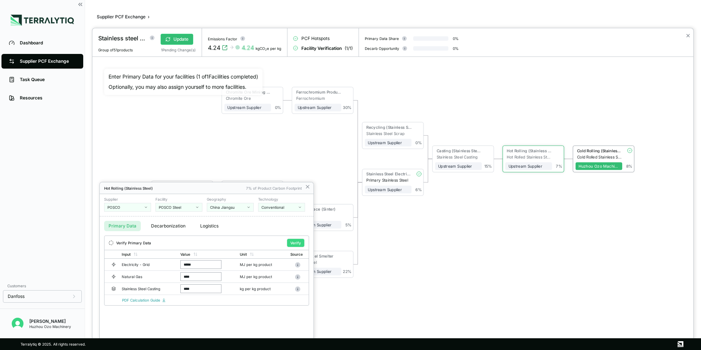
click at [300, 243] on button "Verify" at bounding box center [295, 243] width 17 height 8
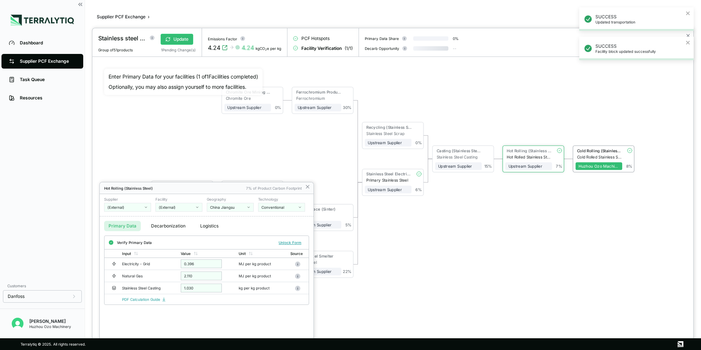
click at [215, 225] on button "Logistics" at bounding box center [209, 226] width 27 height 10
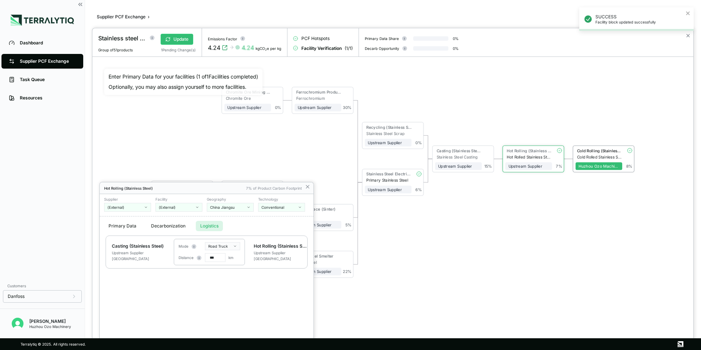
click at [125, 228] on button "Primary Data" at bounding box center [122, 226] width 37 height 10
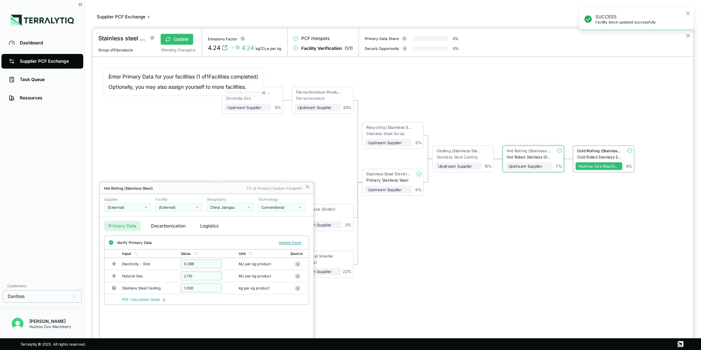
click at [146, 207] on icon "button" at bounding box center [146, 207] width 4 height 4
click at [116, 233] on div "POSCO" at bounding box center [127, 232] width 40 height 4
click at [172, 39] on div at bounding box center [392, 189] width 601 height 322
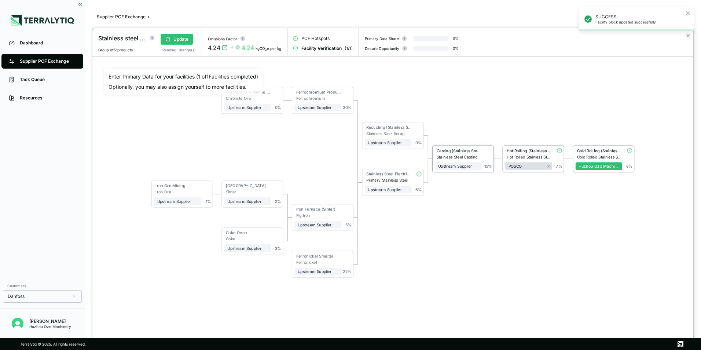
click at [453, 158] on div "Stainless Steel Casting" at bounding box center [459, 156] width 45 height 5
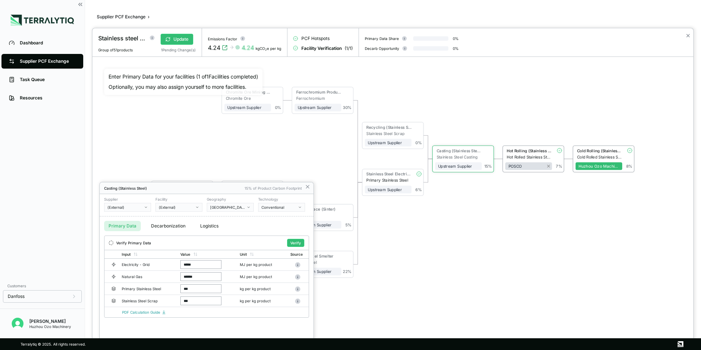
click at [142, 207] on div "(External)" at bounding box center [124, 207] width 35 height 4
click at [115, 232] on div "POSCO" at bounding box center [127, 232] width 40 height 4
click at [208, 227] on button "Logistics" at bounding box center [209, 226] width 27 height 10
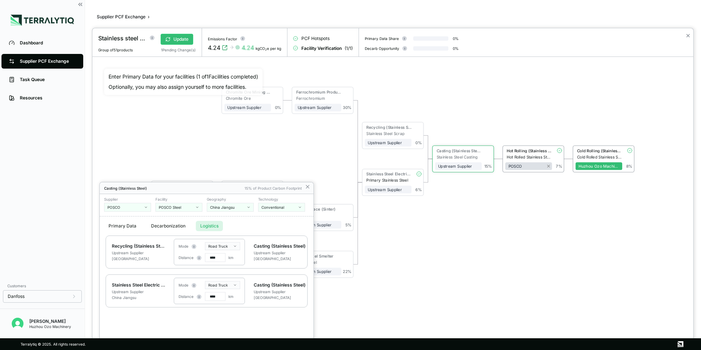
drag, startPoint x: 213, startPoint y: 257, endPoint x: 219, endPoint y: 257, distance: 6.2
click at [219, 257] on input "****" at bounding box center [215, 257] width 21 height 9
type input "**"
drag, startPoint x: 219, startPoint y: 298, endPoint x: 215, endPoint y: 299, distance: 4.8
click at [215, 299] on input "****" at bounding box center [215, 296] width 21 height 9
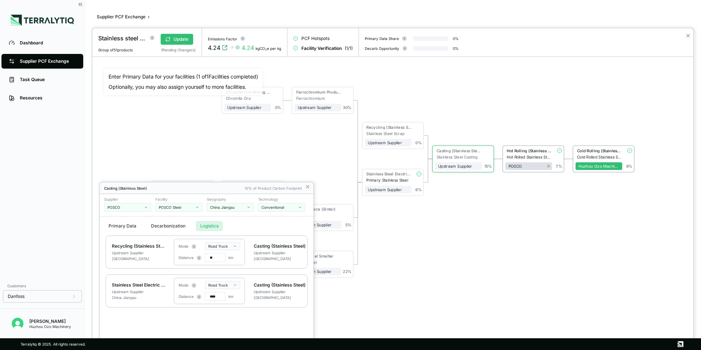
type input "**"
click at [122, 227] on button "Primary Data" at bounding box center [122, 226] width 37 height 10
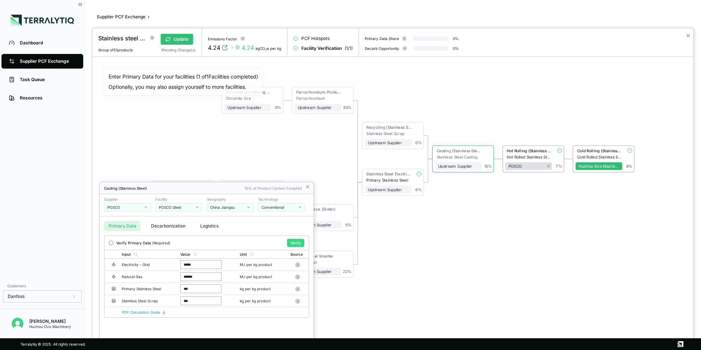
click at [292, 245] on button "Verify" at bounding box center [295, 243] width 17 height 8
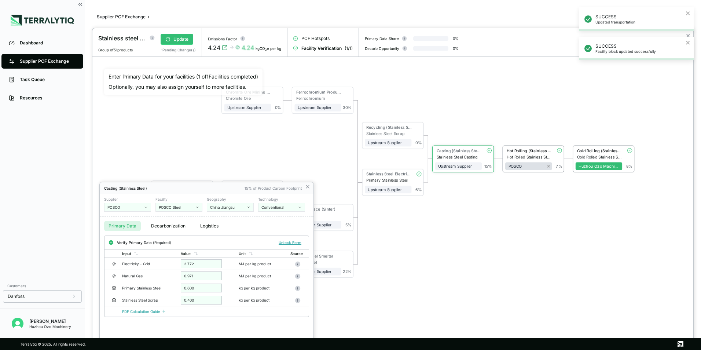
click at [174, 39] on div at bounding box center [392, 189] width 601 height 322
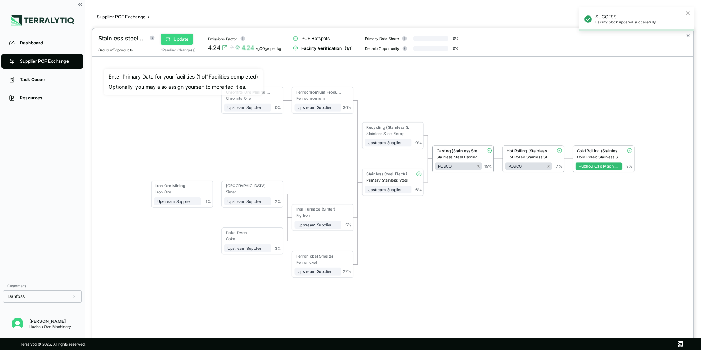
click at [177, 38] on button "Update" at bounding box center [177, 39] width 33 height 11
click at [37, 59] on div at bounding box center [350, 175] width 701 height 350
